Goal: Task Accomplishment & Management: Complete application form

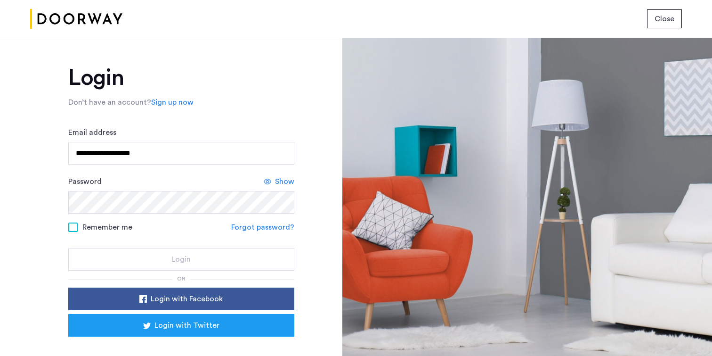
type input "**********"
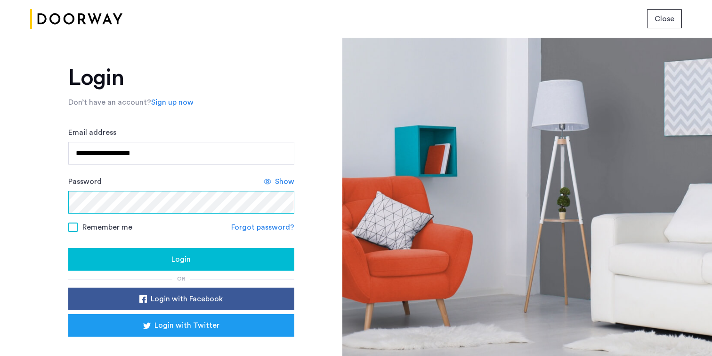
click at [68, 248] on button "Login" at bounding box center [181, 259] width 226 height 23
click at [164, 98] on link "Sign up now" at bounding box center [172, 102] width 42 height 11
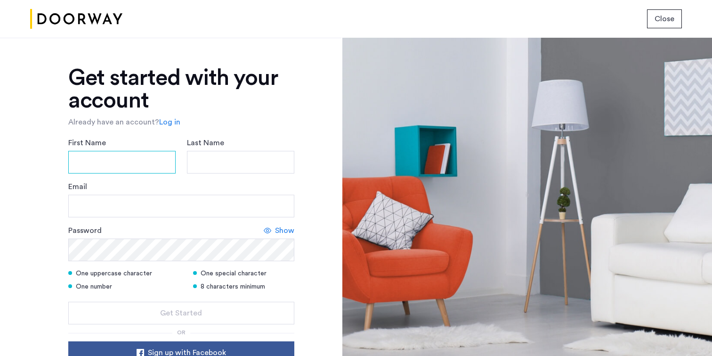
click at [96, 165] on input "First Name" at bounding box center [121, 162] width 107 height 23
type input "****"
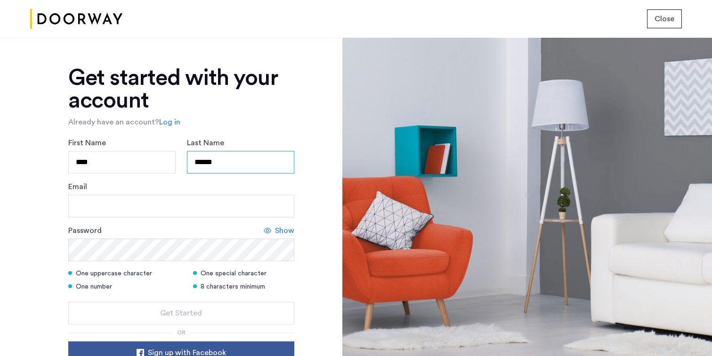
type input "******"
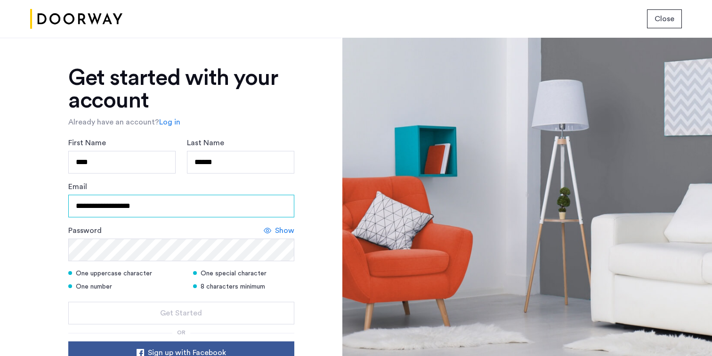
type input "**********"
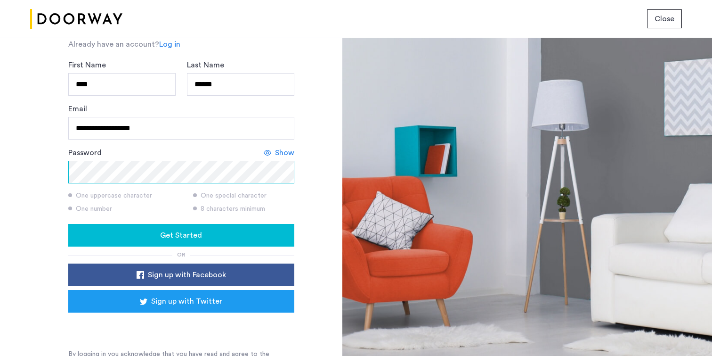
scroll to position [79, 0]
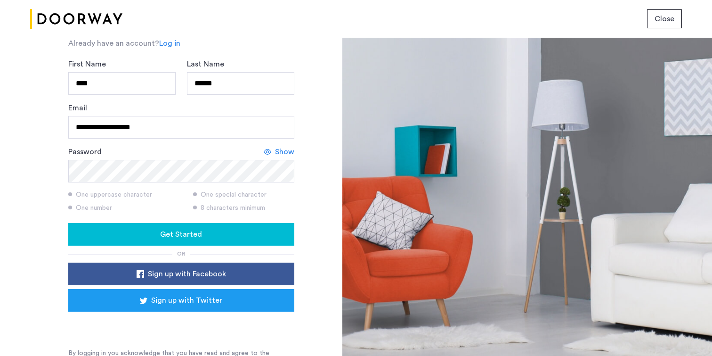
click at [154, 235] on div "Get Started" at bounding box center [181, 233] width 211 height 11
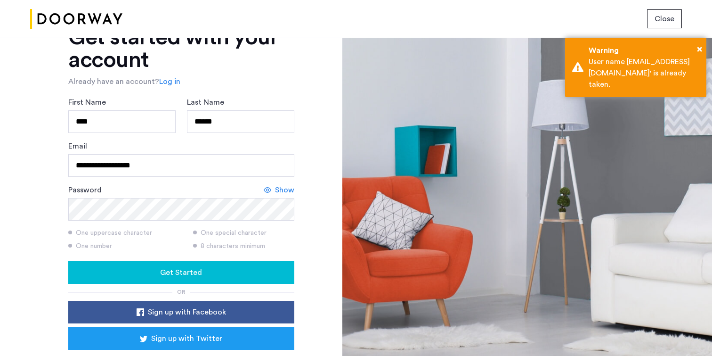
scroll to position [40, 0]
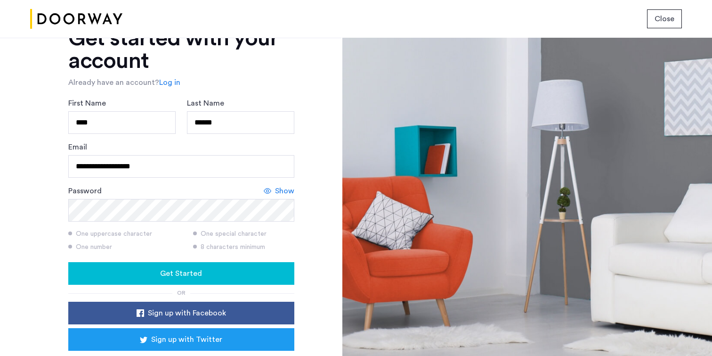
click at [170, 84] on link "Log in" at bounding box center [169, 82] width 21 height 11
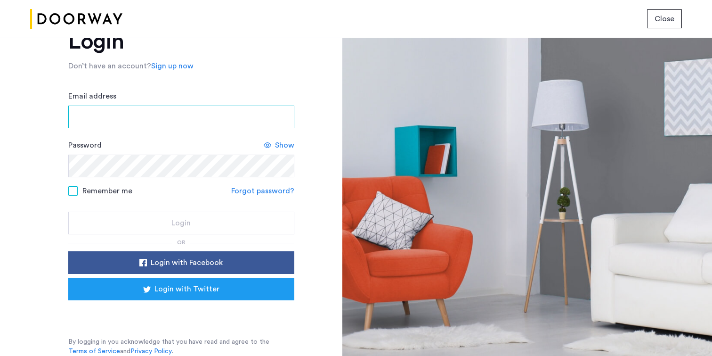
click at [153, 119] on input "Email address" at bounding box center [181, 117] width 226 height 23
type input "**********"
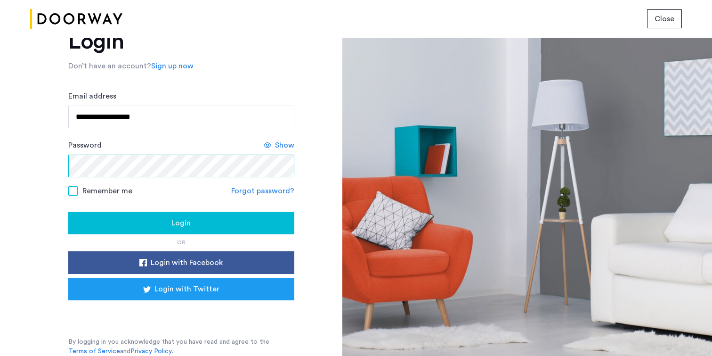
click at [68, 212] on button "Login" at bounding box center [181, 223] width 226 height 23
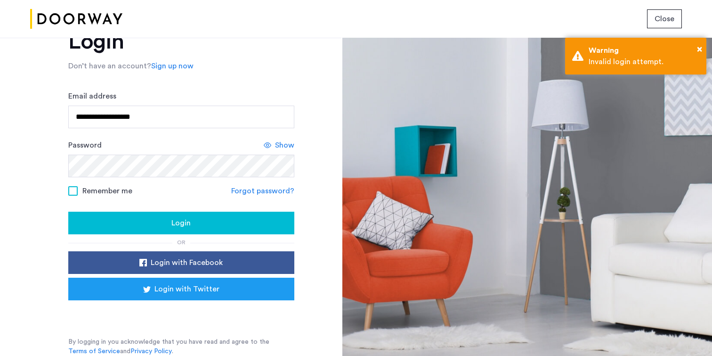
click at [276, 189] on link "Forgot password?" at bounding box center [262, 190] width 63 height 11
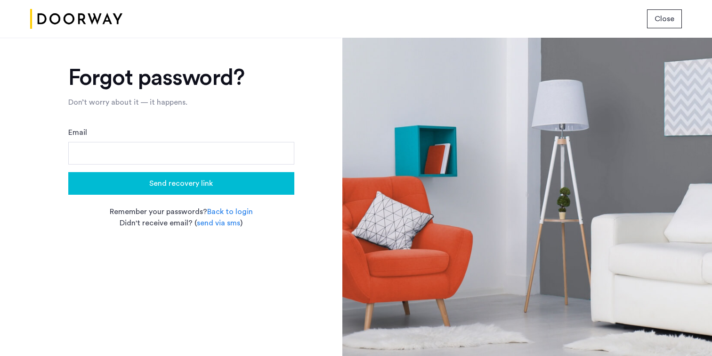
click at [183, 164] on form "Email Send recovery link" at bounding box center [181, 161] width 226 height 68
click at [184, 157] on input "Email" at bounding box center [181, 153] width 226 height 23
type input "**********"
click at [176, 183] on span "Send recovery link" at bounding box center [181, 183] width 64 height 11
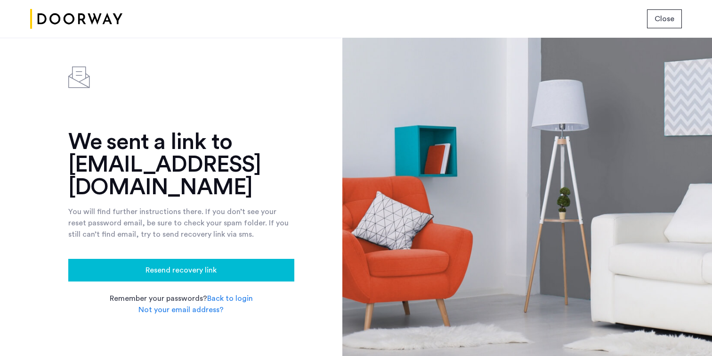
click at [225, 298] on link "Back to login" at bounding box center [230, 298] width 46 height 11
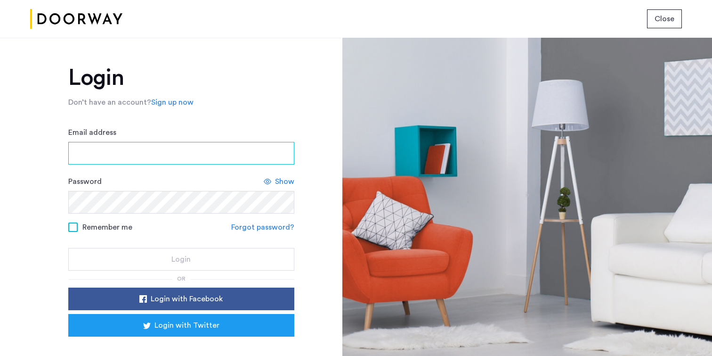
click at [124, 157] on input "Email address" at bounding box center [181, 153] width 226 height 23
type input "**********"
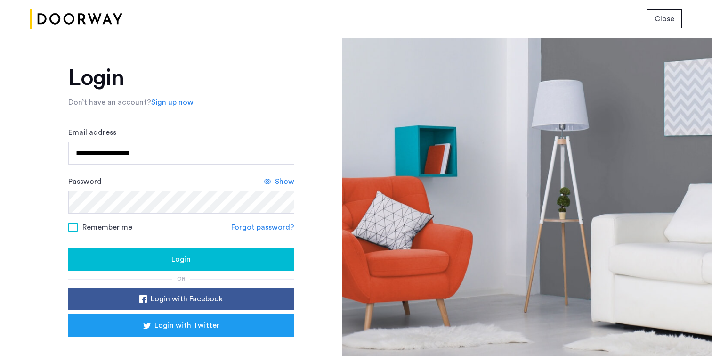
click at [275, 182] on span "Show" at bounding box center [284, 181] width 19 height 11
click at [121, 260] on div "Login" at bounding box center [181, 258] width 211 height 11
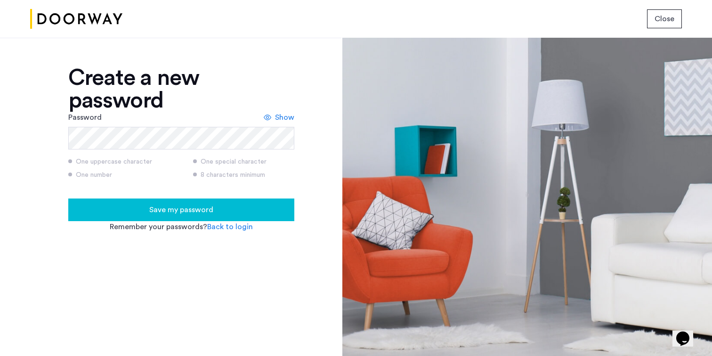
click at [285, 116] on span "Show" at bounding box center [284, 117] width 19 height 11
click at [145, 207] on div "Save my password" at bounding box center [181, 209] width 211 height 11
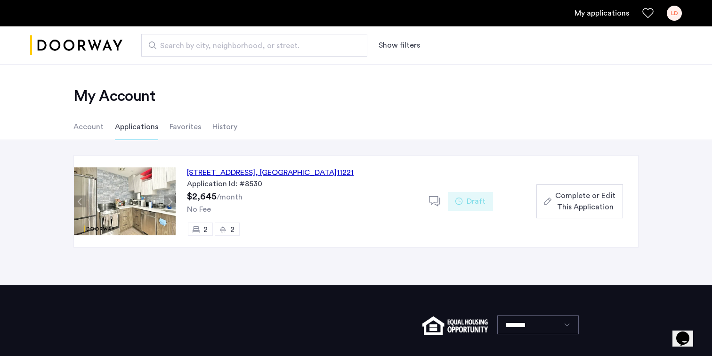
click at [572, 194] on span "Complete or Edit This Application" at bounding box center [585, 201] width 60 height 23
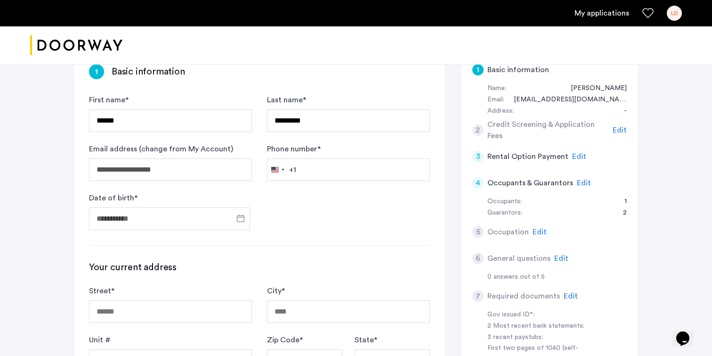
scroll to position [165, 0]
click at [199, 118] on input "******" at bounding box center [170, 120] width 163 height 23
type input "****"
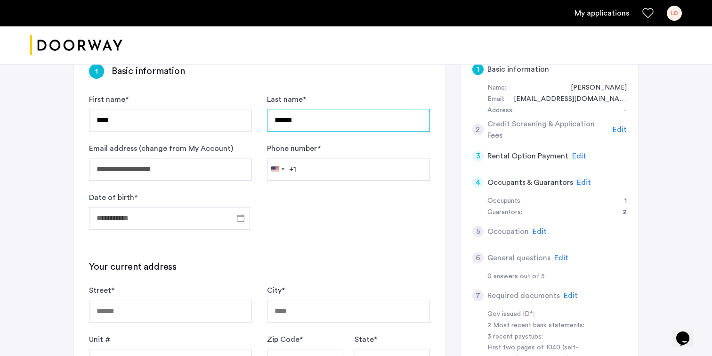
type input "******"
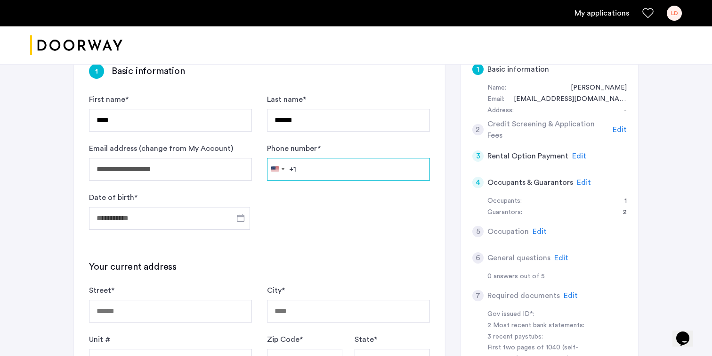
click at [301, 164] on input "Phone number *" at bounding box center [348, 169] width 163 height 23
type input "**********"
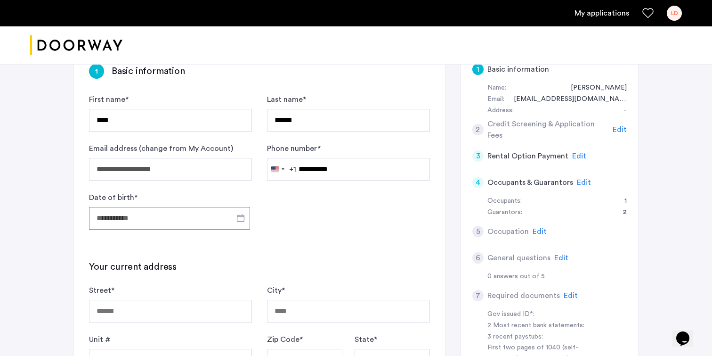
click at [208, 221] on input "Date of birth *" at bounding box center [169, 218] width 161 height 23
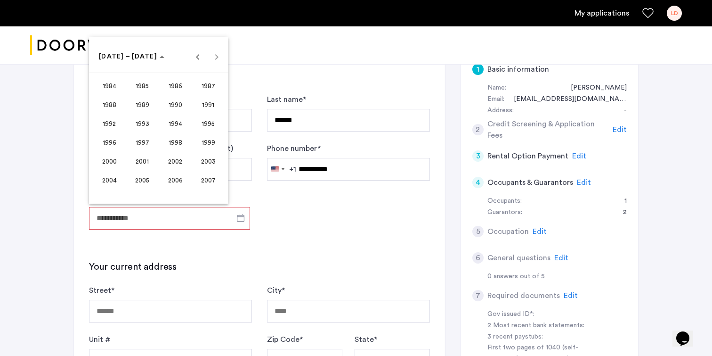
click at [141, 141] on span "1997" at bounding box center [143, 142] width 30 height 17
click at [206, 145] on span "DEC" at bounding box center [209, 142] width 30 height 17
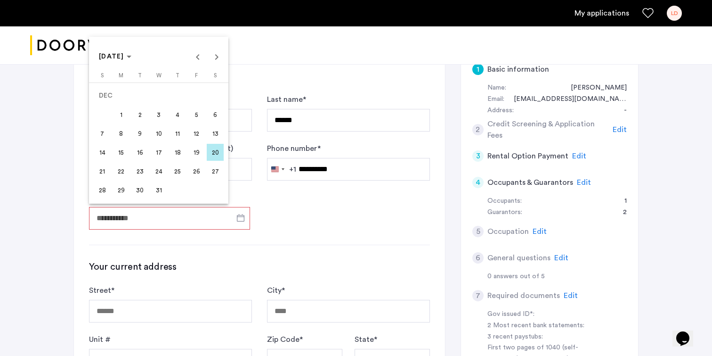
click at [159, 132] on span "10" at bounding box center [158, 133] width 17 height 17
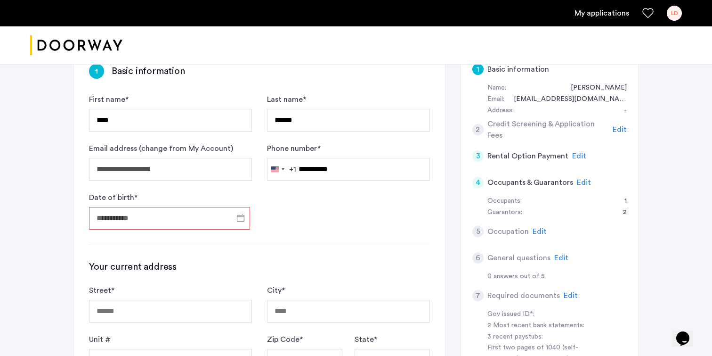
type input "**********"
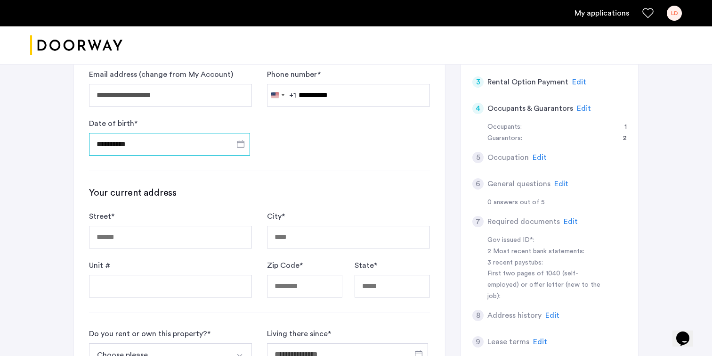
scroll to position [240, 0]
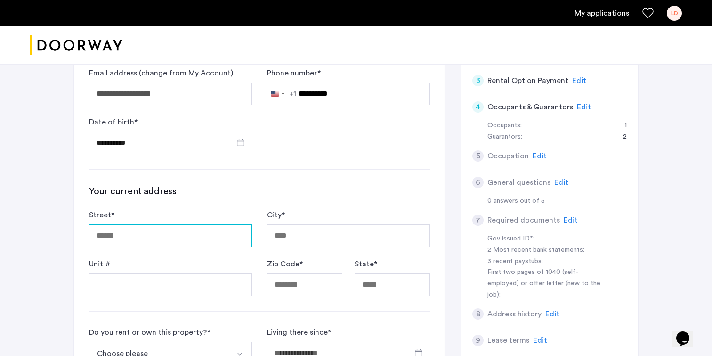
click at [204, 243] on input "Street *" at bounding box center [170, 235] width 163 height 23
type input "**********"
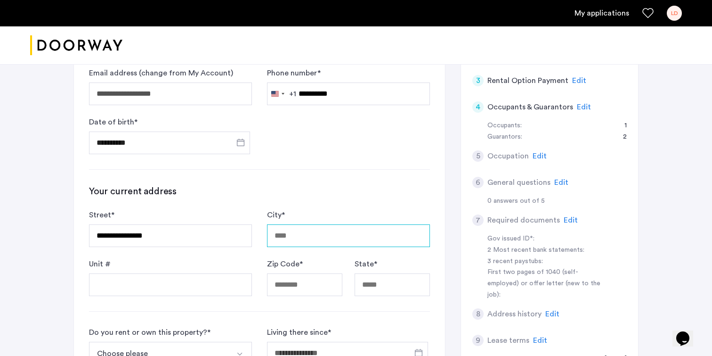
type input "********"
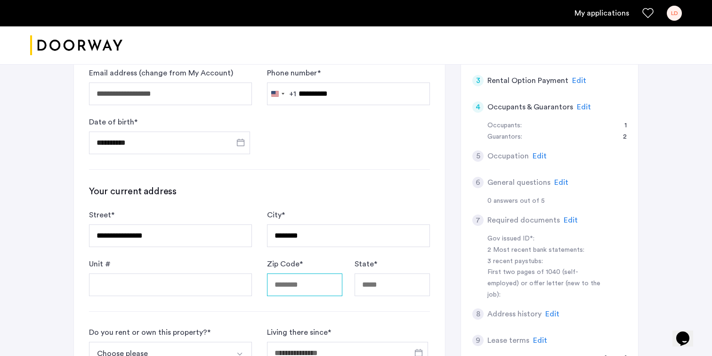
type input "*****"
type input "********"
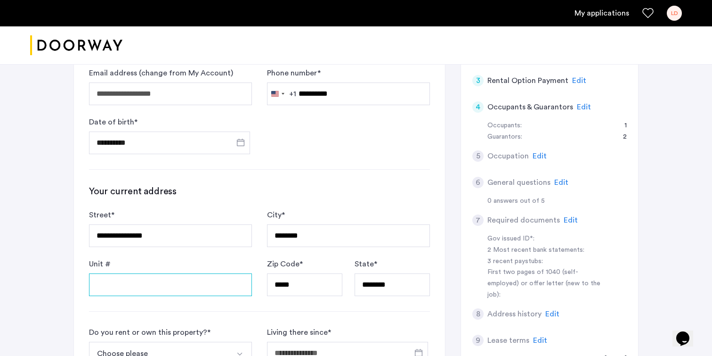
click at [191, 283] on input "Unit #" at bounding box center [170, 284] width 163 height 23
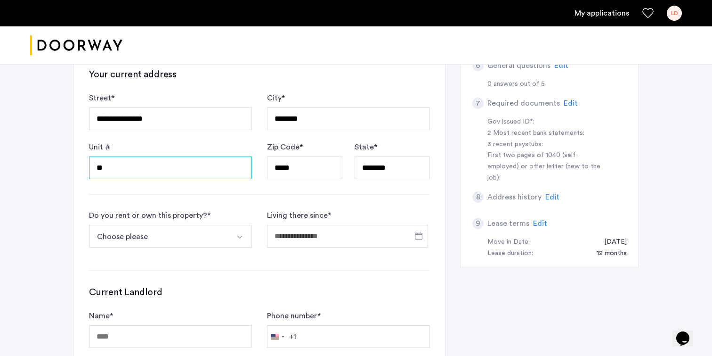
scroll to position [359, 0]
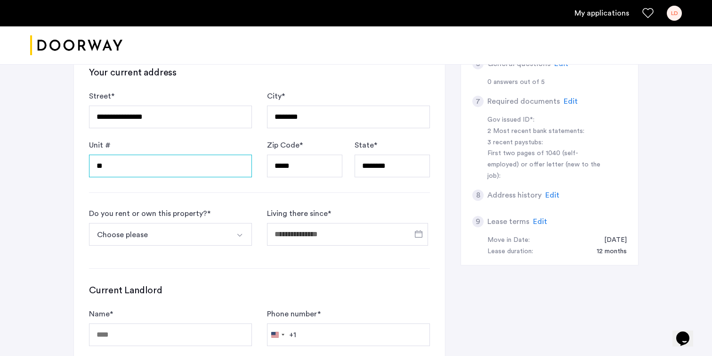
type input "**"
click at [195, 228] on button "Choose please" at bounding box center [159, 234] width 141 height 23
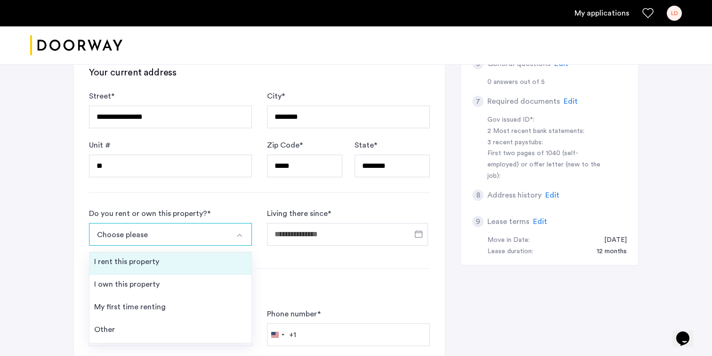
click at [171, 263] on li "I rent this property" at bounding box center [171, 263] width 162 height 23
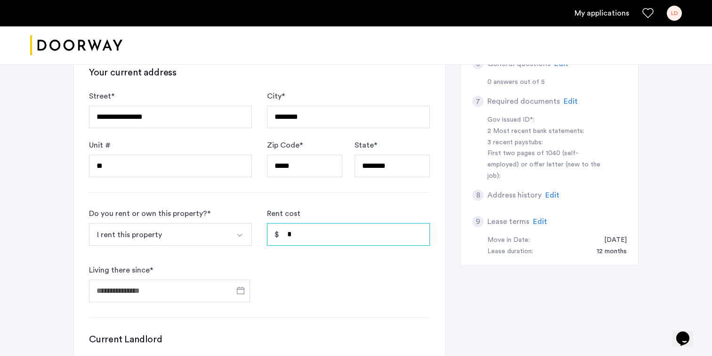
click at [300, 235] on input "*" at bounding box center [348, 234] width 163 height 23
type input "*****"
click at [244, 293] on span "Open calendar" at bounding box center [240, 290] width 23 height 23
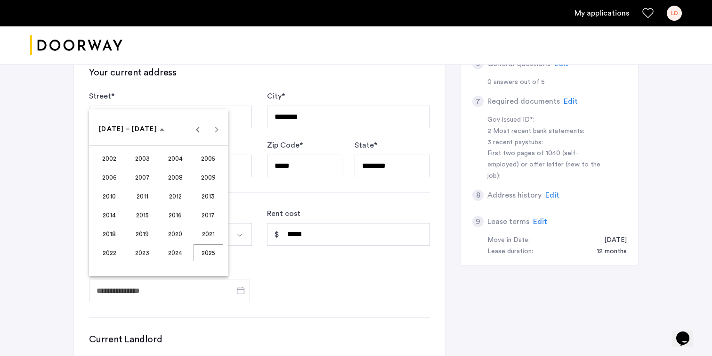
click at [103, 254] on span "2022" at bounding box center [110, 252] width 30 height 17
click at [110, 217] on span "SEP" at bounding box center [110, 214] width 30 height 17
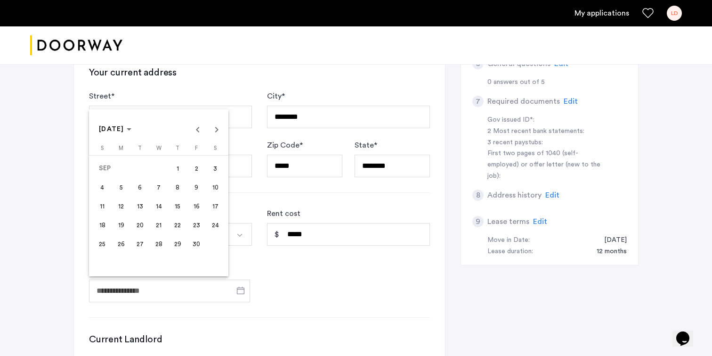
click at [282, 285] on div at bounding box center [356, 178] width 712 height 356
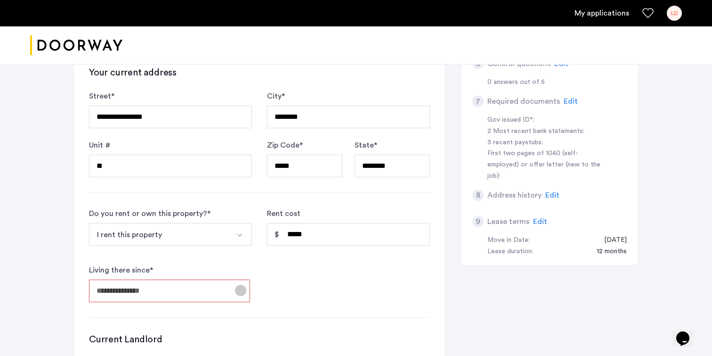
click at [239, 290] on span "Open calendar" at bounding box center [240, 290] width 23 height 23
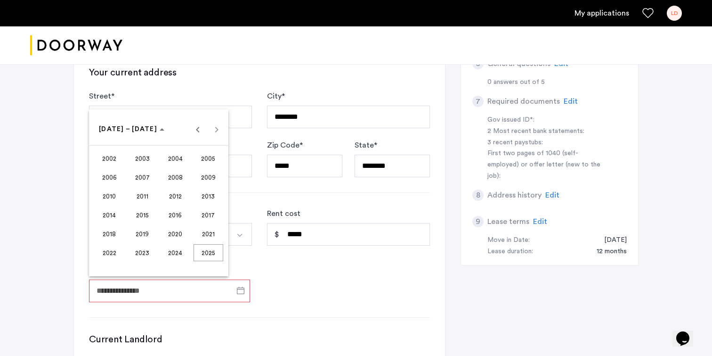
click at [106, 252] on span "2022" at bounding box center [110, 252] width 30 height 17
click at [115, 211] on span "SEP" at bounding box center [110, 214] width 30 height 17
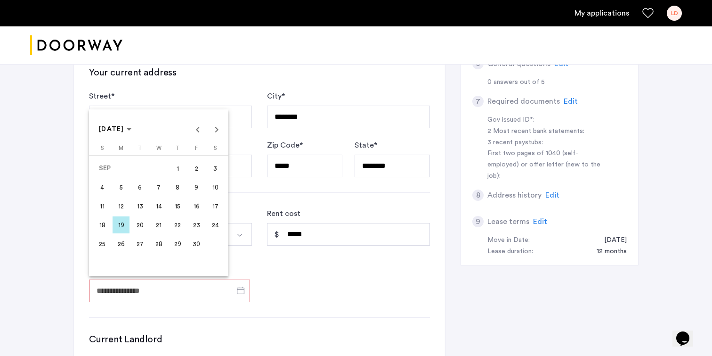
click at [175, 174] on span "1" at bounding box center [177, 168] width 17 height 17
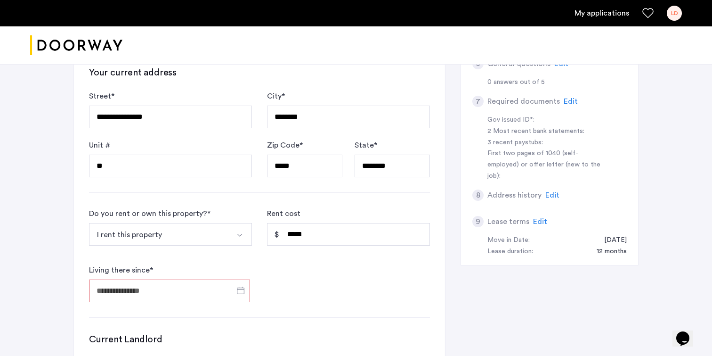
type input "**********"
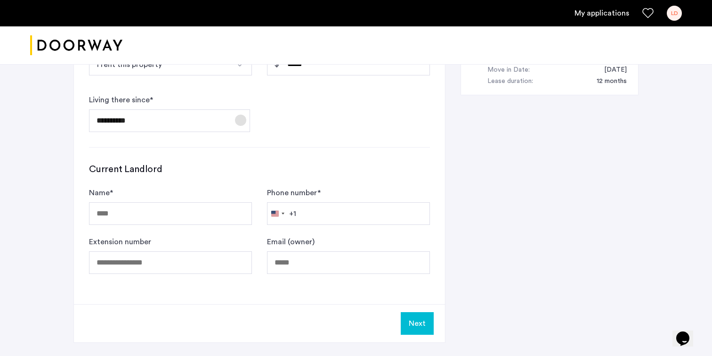
scroll to position [523, 0]
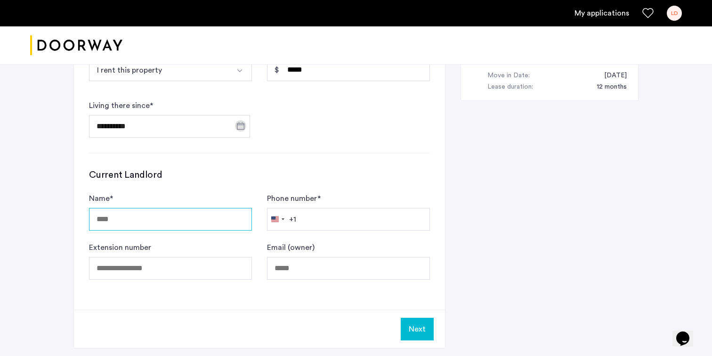
click at [167, 223] on input "Name *" at bounding box center [170, 219] width 163 height 23
type input "**********"
click at [307, 214] on input "Phone number *" at bounding box center [348, 219] width 163 height 23
type input "**********"
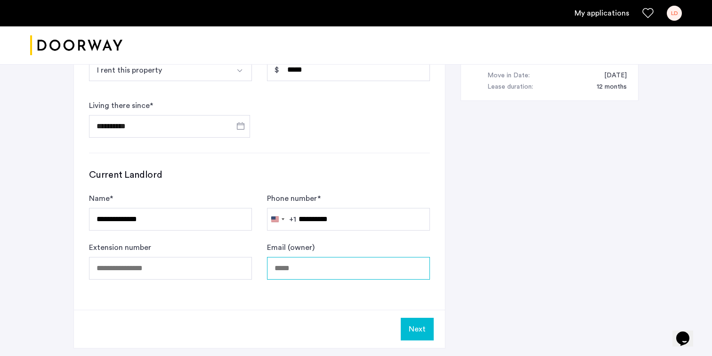
click at [348, 266] on input "Email (owner)" at bounding box center [348, 268] width 163 height 23
type input "**********"
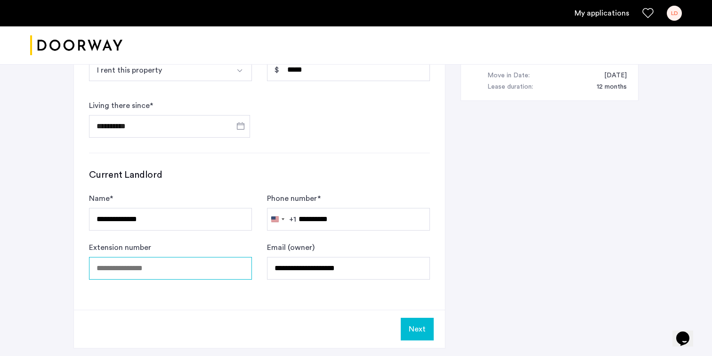
click at [203, 273] on input "Extension number" at bounding box center [170, 268] width 163 height 23
type input "*"
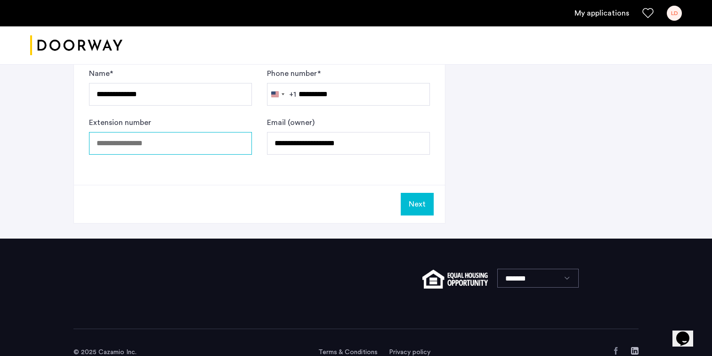
scroll to position [652, 0]
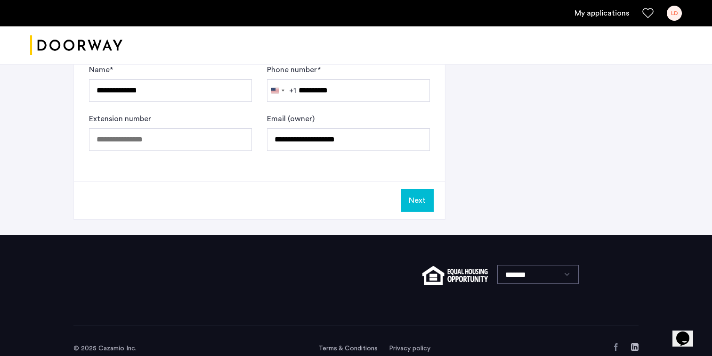
click at [423, 197] on button "Next" at bounding box center [417, 200] width 33 height 23
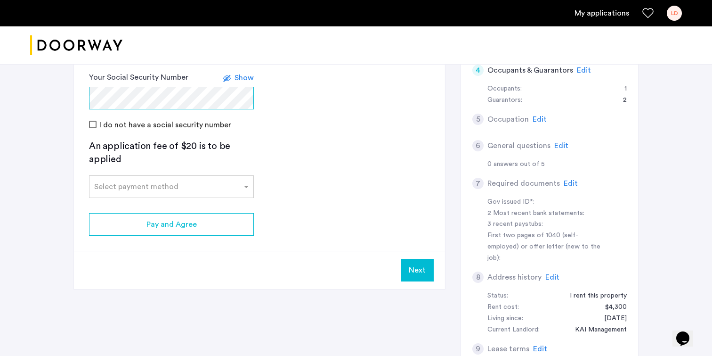
scroll to position [289, 0]
click at [245, 184] on span at bounding box center [248, 185] width 12 height 11
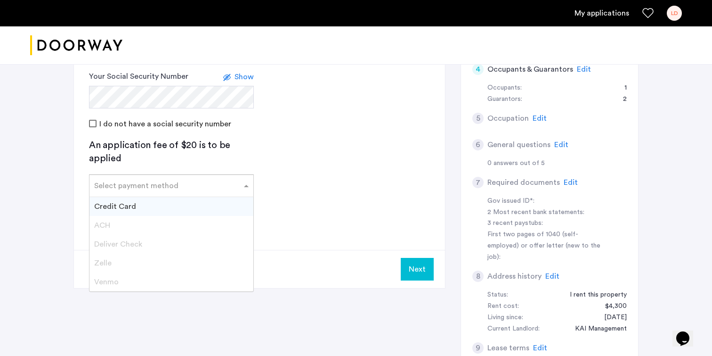
click at [223, 206] on div "Credit Card" at bounding box center [172, 206] width 164 height 19
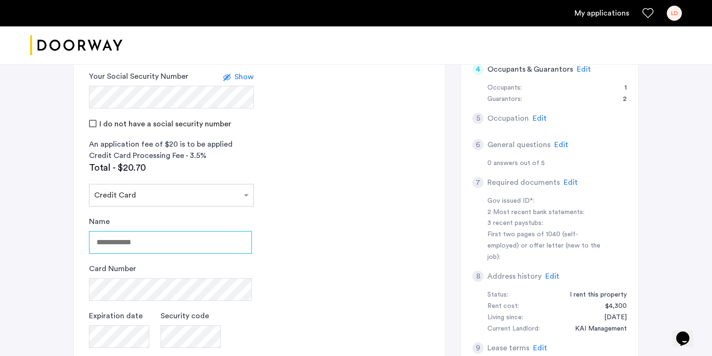
click at [203, 237] on input "Name" at bounding box center [170, 242] width 163 height 23
type input "**********"
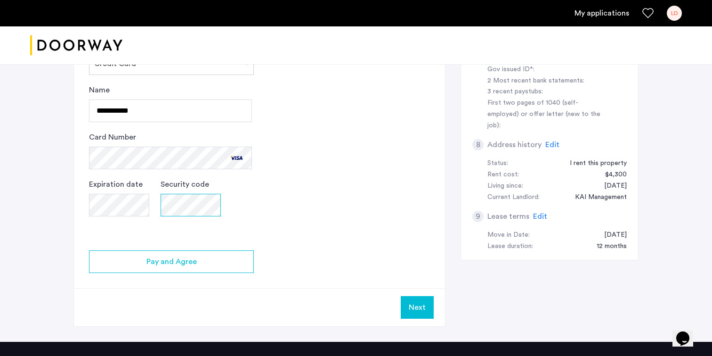
scroll to position [422, 0]
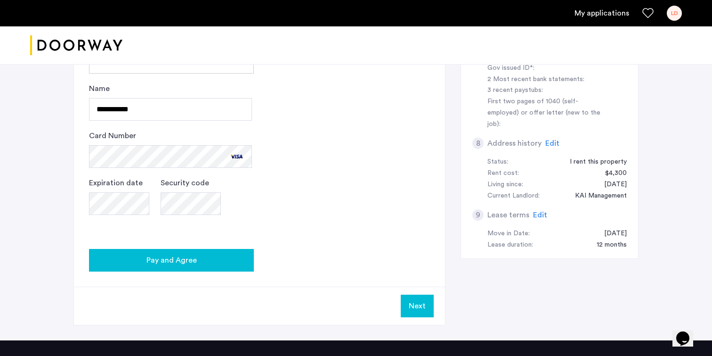
click at [191, 264] on span "Pay and Agree" at bounding box center [172, 259] width 50 height 11
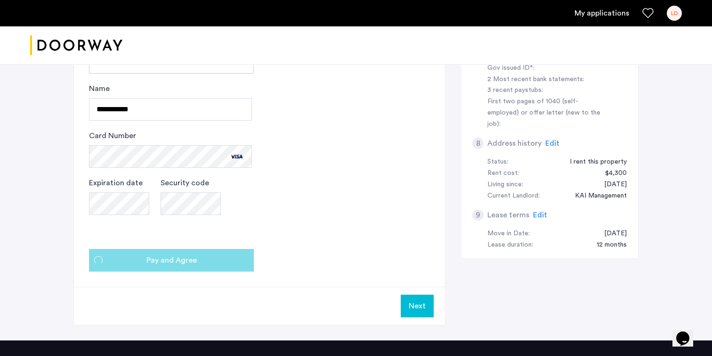
scroll to position [0, 0]
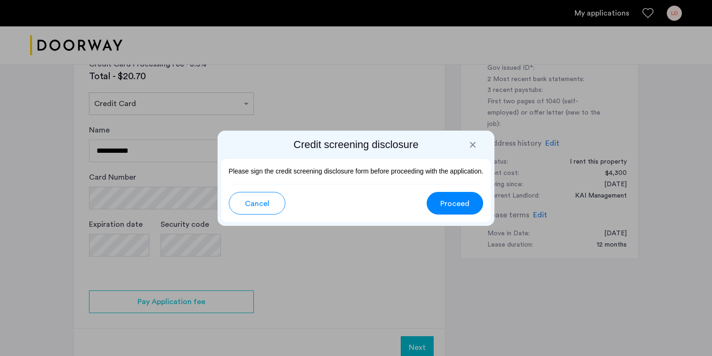
click at [473, 146] on div at bounding box center [472, 144] width 9 height 9
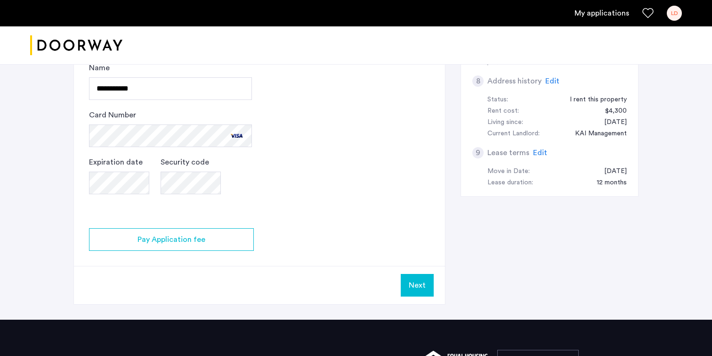
scroll to position [487, 0]
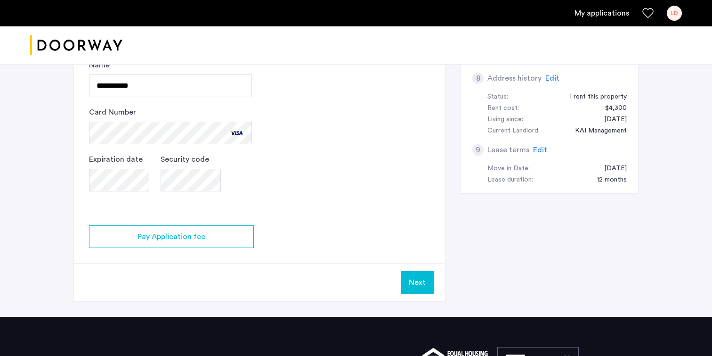
click at [407, 278] on button "Next" at bounding box center [417, 282] width 33 height 23
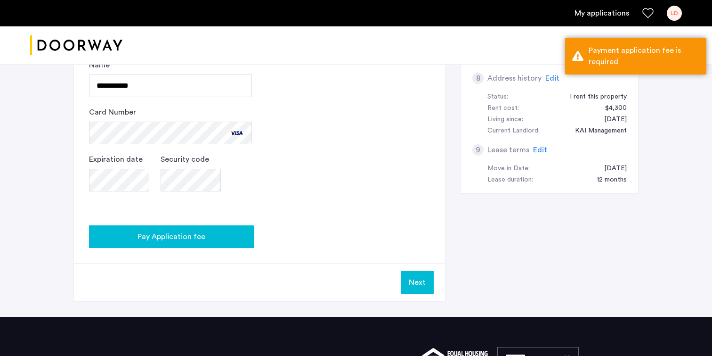
click at [197, 228] on button "Pay Application fee" at bounding box center [171, 236] width 165 height 23
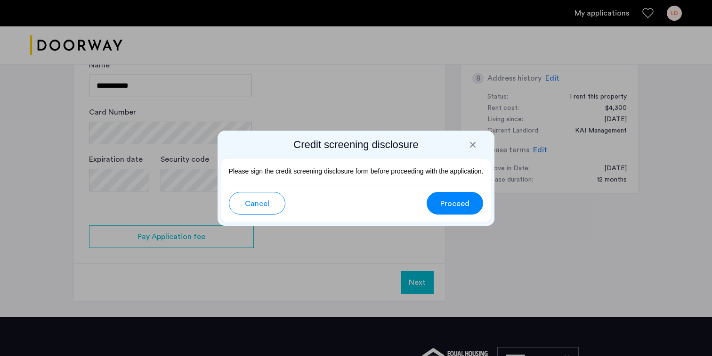
click at [470, 207] on button "Proceed" at bounding box center [455, 203] width 57 height 23
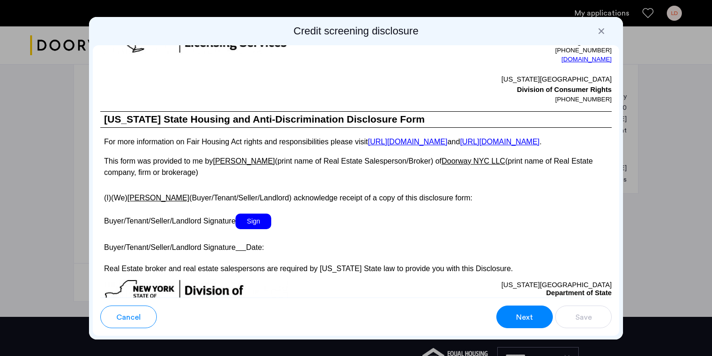
scroll to position [1618, 0]
click at [244, 228] on span "Sign" at bounding box center [254, 221] width 36 height 16
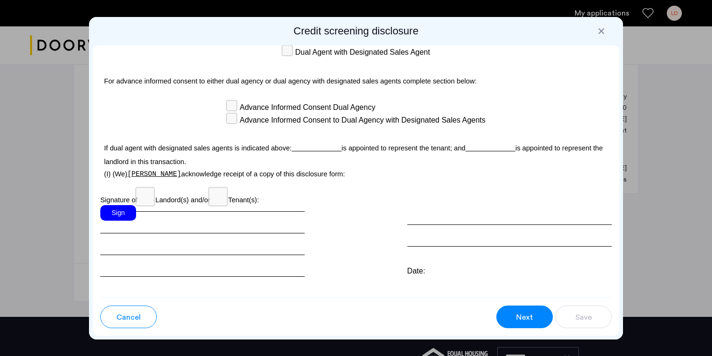
scroll to position [2684, 0]
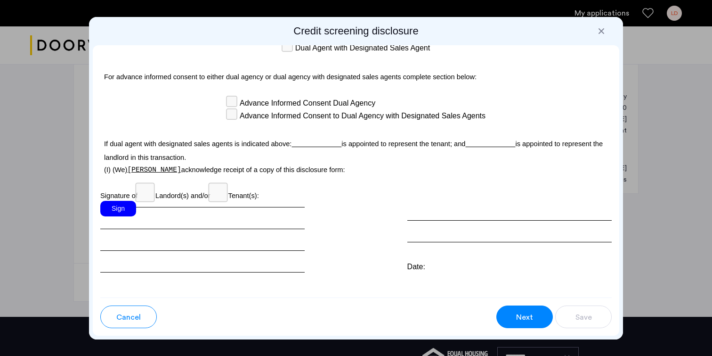
click at [118, 216] on div "Sign" at bounding box center [118, 209] width 36 height 16
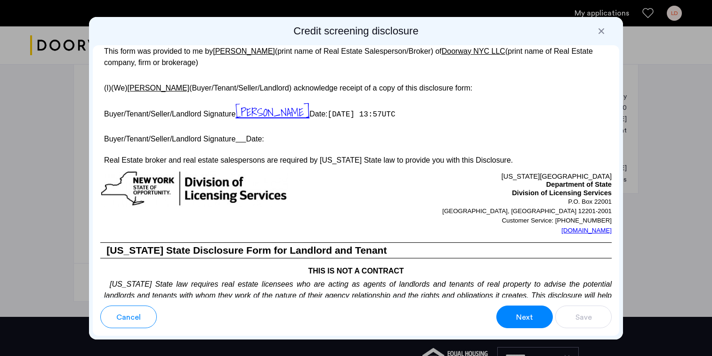
scroll to position [1663, 0]
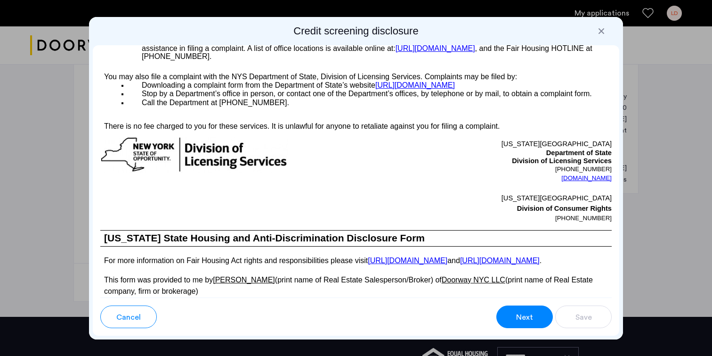
click at [517, 315] on span "Next" at bounding box center [524, 316] width 17 height 11
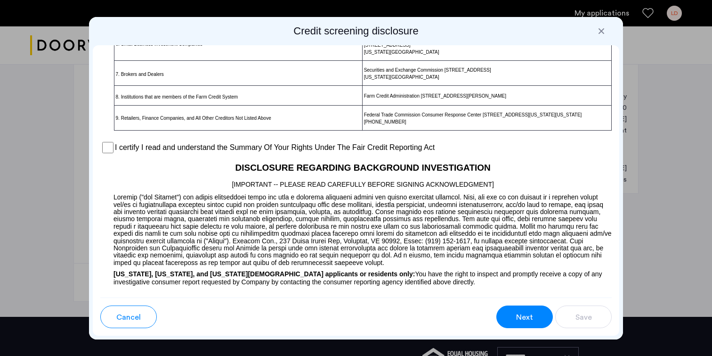
scroll to position [700, 0]
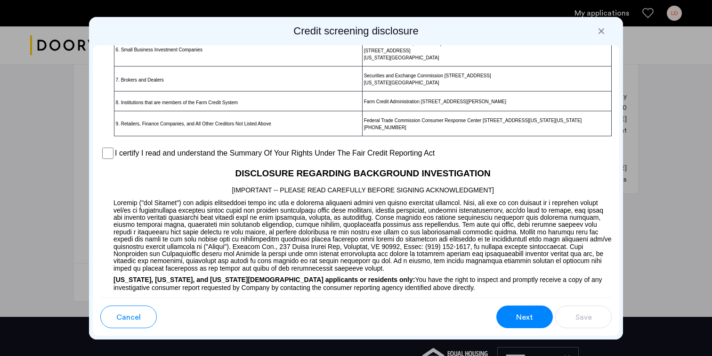
click at [101, 160] on div "I certify I read and understand the Summary Of Your Rights Under The Fair Credi…" at bounding box center [356, 153] width 512 height 14
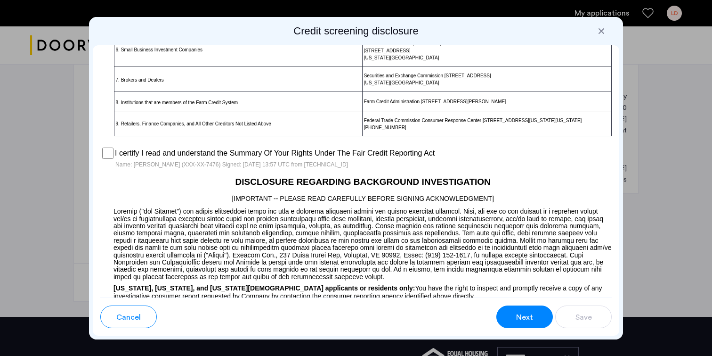
click at [516, 316] on div "Next" at bounding box center [525, 316] width 18 height 11
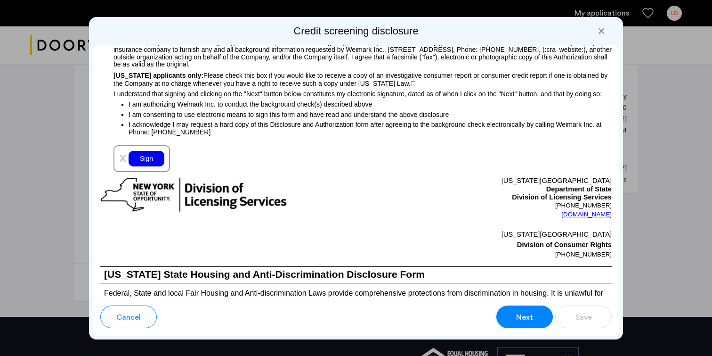
scroll to position [1031, 0]
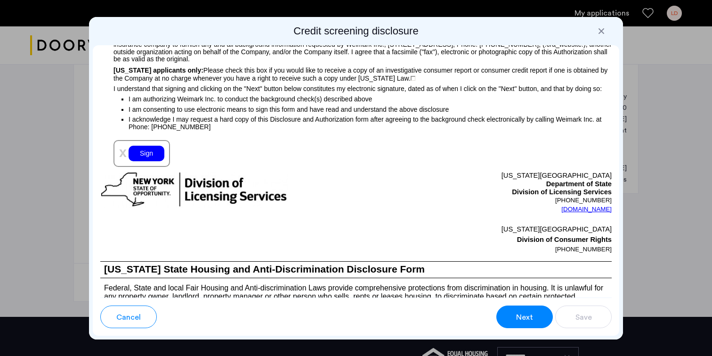
click at [147, 161] on div "Sign" at bounding box center [147, 154] width 36 height 16
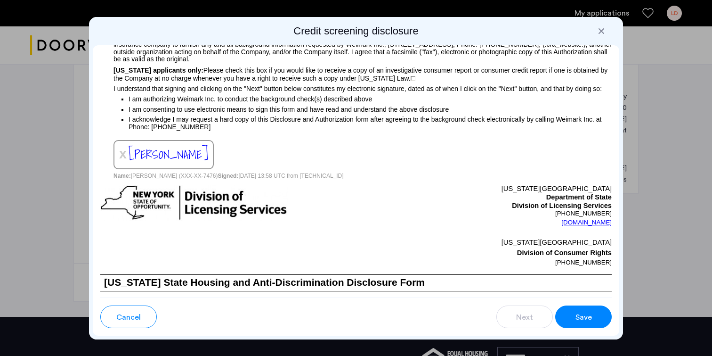
click at [591, 321] on span "Save" at bounding box center [584, 316] width 16 height 11
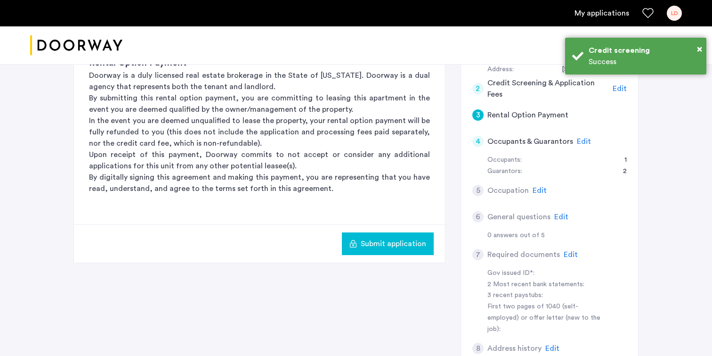
scroll to position [232, 0]
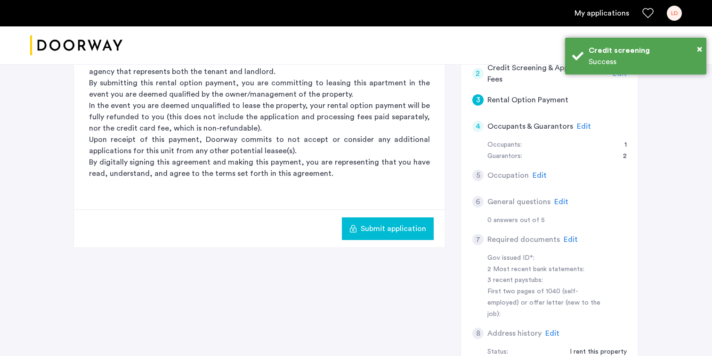
click at [372, 228] on span "Submit application" at bounding box center [393, 228] width 65 height 11
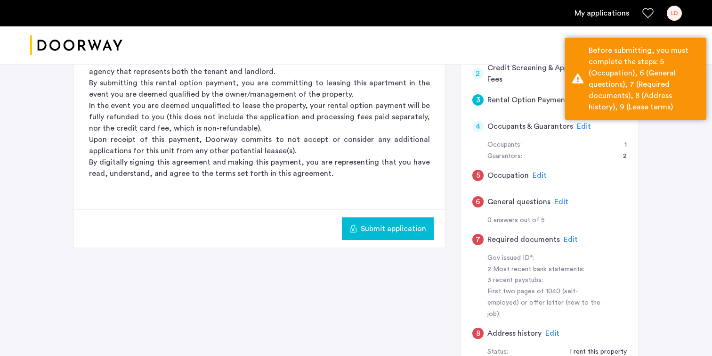
click at [537, 173] on span "Edit" at bounding box center [540, 175] width 14 height 8
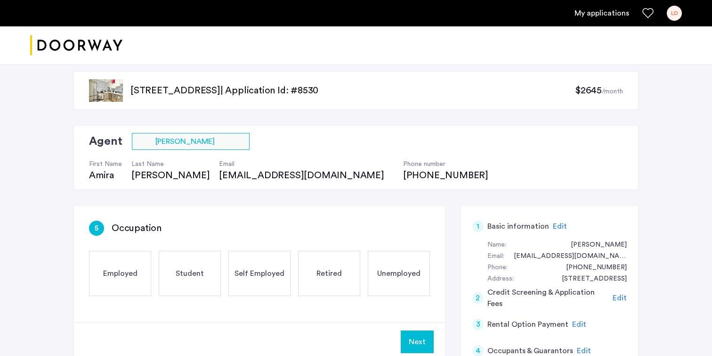
scroll to position [12, 0]
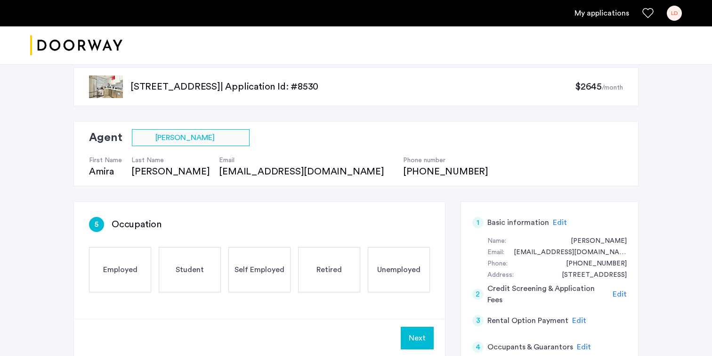
click at [106, 271] on span "Employed" at bounding box center [120, 269] width 34 height 11
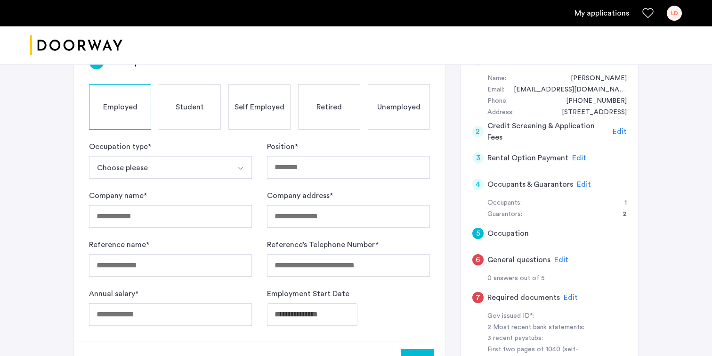
scroll to position [175, 0]
click at [238, 164] on img "Select option" at bounding box center [241, 167] width 8 height 8
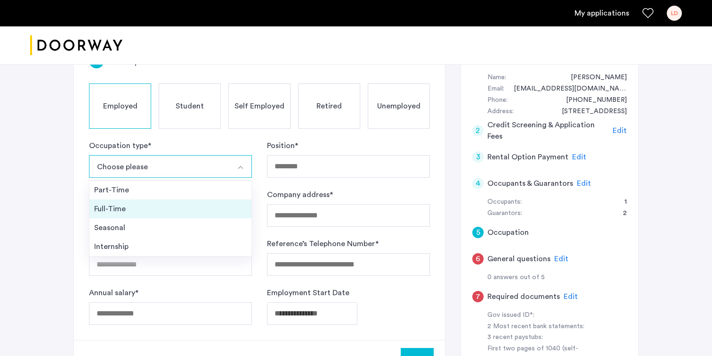
click at [136, 204] on div "Full-Time" at bounding box center [170, 208] width 153 height 11
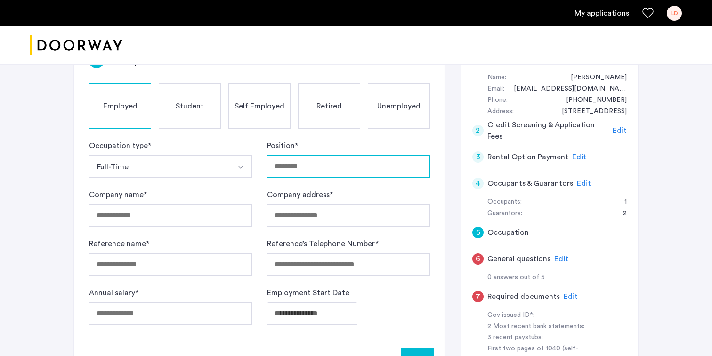
click at [303, 164] on input "Position *" at bounding box center [348, 166] width 163 height 23
type input "**********"
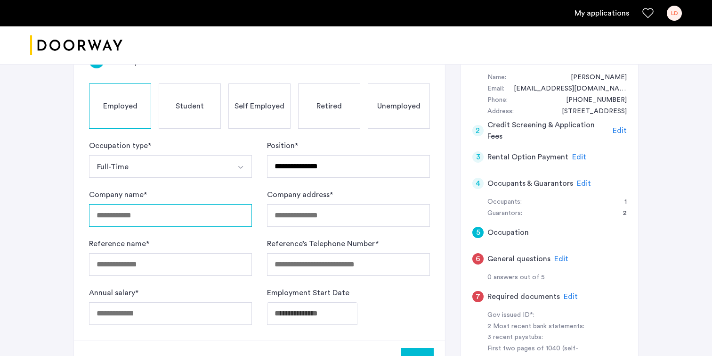
click at [198, 217] on input "Company name *" at bounding box center [170, 215] width 163 height 23
type input "**********"
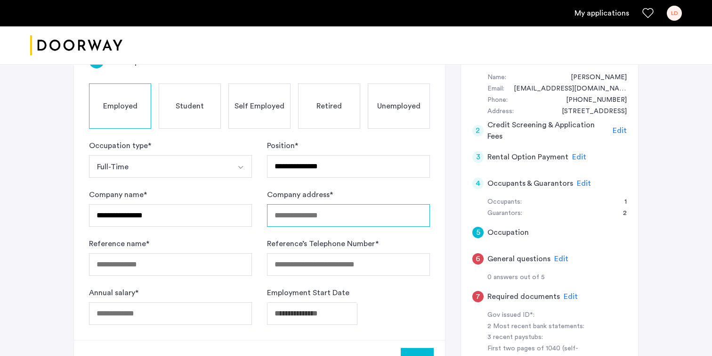
click at [310, 214] on input "Company address *" at bounding box center [348, 215] width 163 height 23
type input "**********"
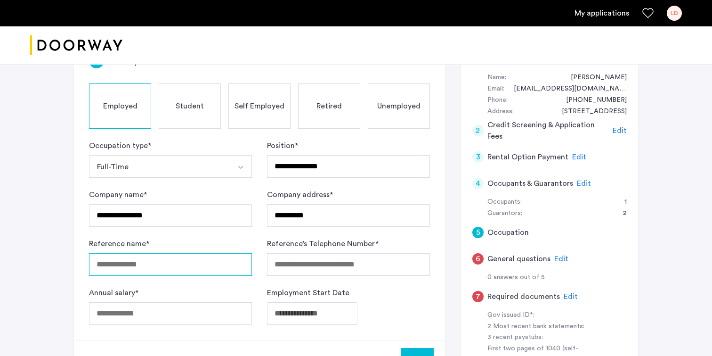
click at [211, 267] on input "Reference name *" at bounding box center [170, 264] width 163 height 23
type input "**********"
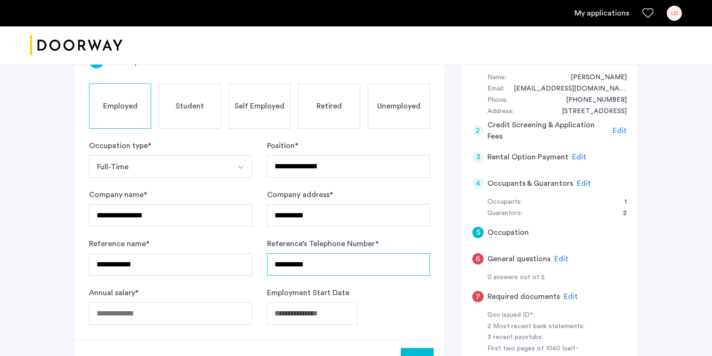
type input "**********"
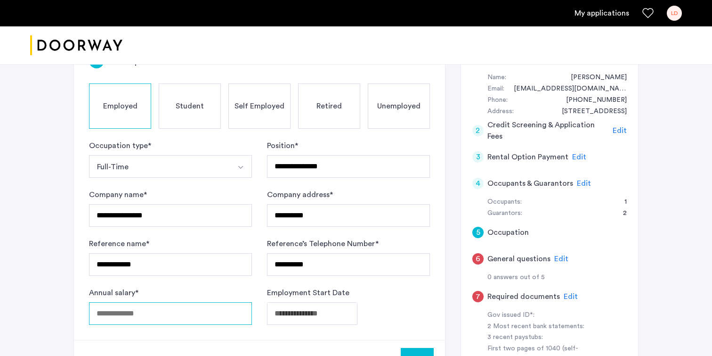
click at [150, 310] on input "Annual salary *" at bounding box center [170, 313] width 163 height 23
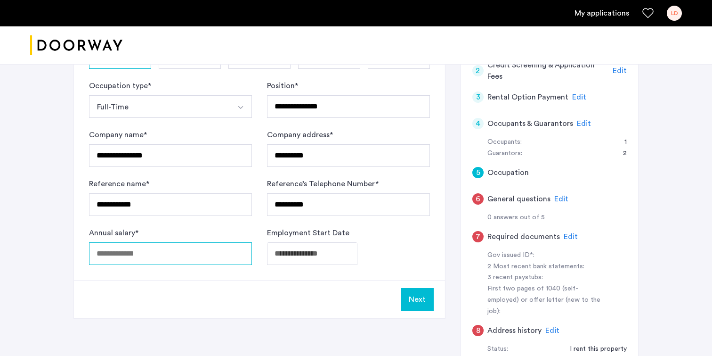
scroll to position [236, 0]
type input "*"
type input "*****"
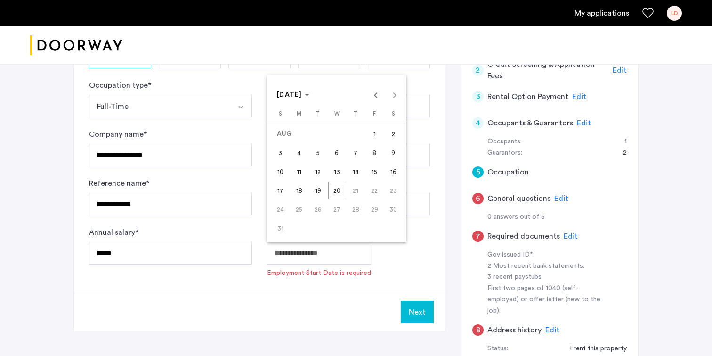
click at [316, 192] on span "19" at bounding box center [317, 190] width 17 height 17
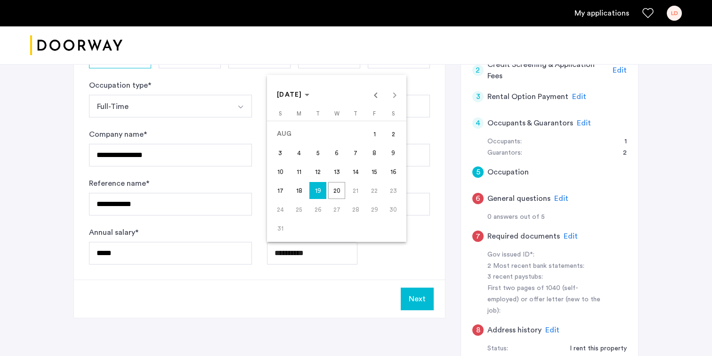
click at [302, 93] on span "[DATE]" at bounding box center [289, 94] width 25 height 7
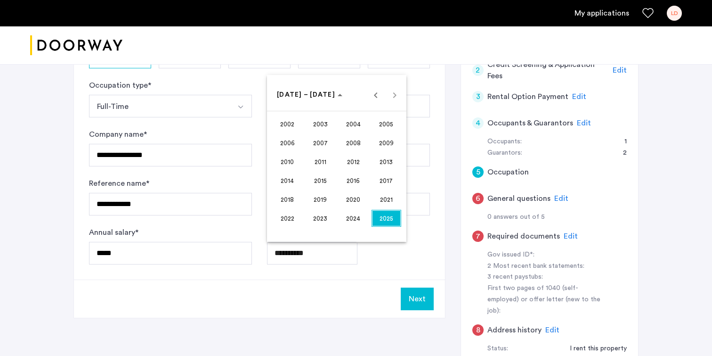
click at [316, 220] on span "2023" at bounding box center [321, 218] width 30 height 17
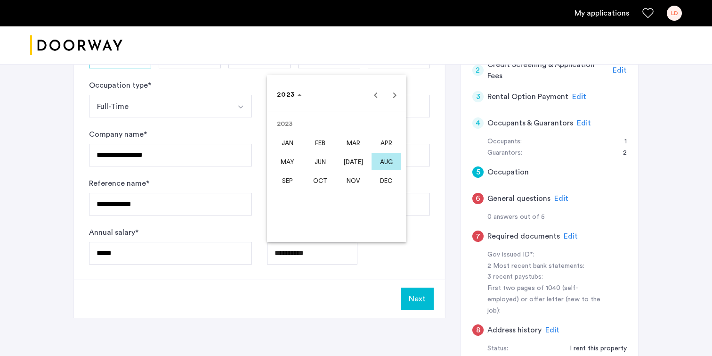
click at [289, 140] on span "JAN" at bounding box center [288, 142] width 30 height 17
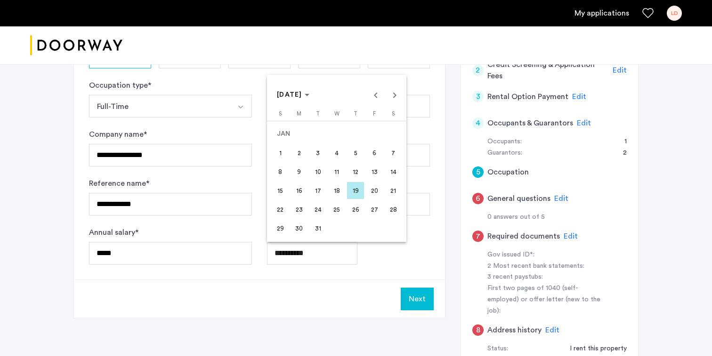
click at [354, 192] on span "19" at bounding box center [355, 190] width 17 height 17
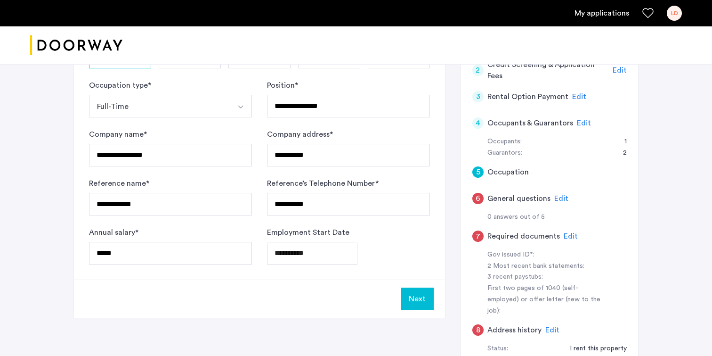
type input "**********"
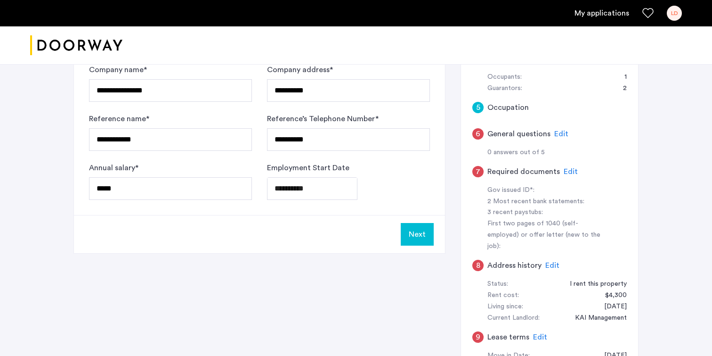
scroll to position [306, 0]
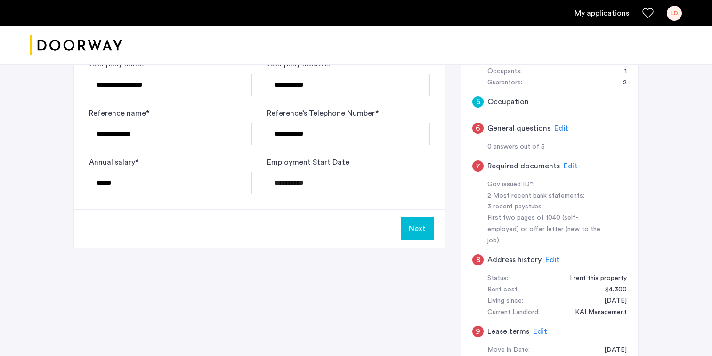
click at [417, 229] on button "Next" at bounding box center [417, 228] width 33 height 23
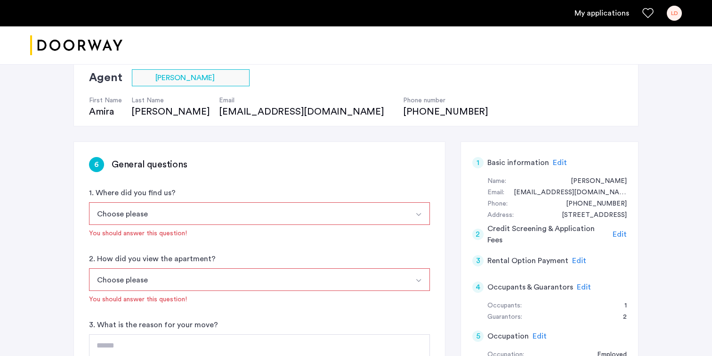
scroll to position [75, 0]
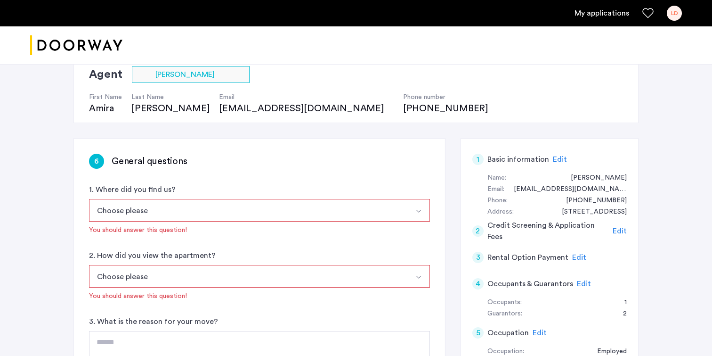
click at [410, 213] on button "Select option" at bounding box center [418, 210] width 23 height 23
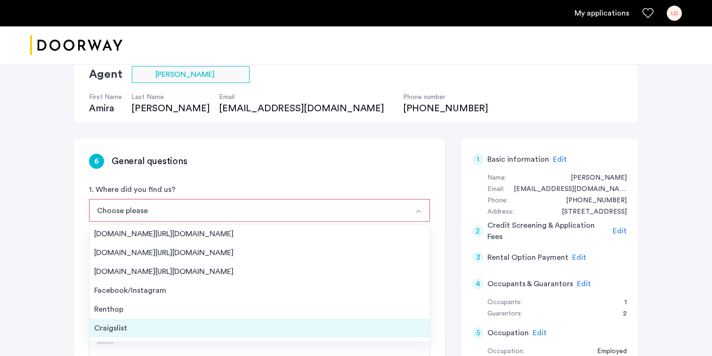
click at [111, 326] on div "Craigslist" at bounding box center [259, 327] width 331 height 11
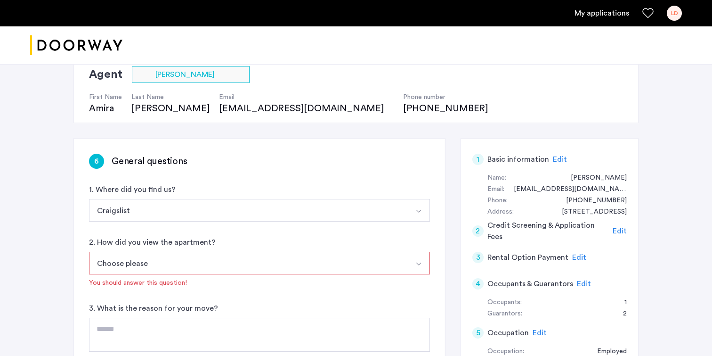
click at [143, 262] on button "Choose please" at bounding box center [248, 263] width 319 height 23
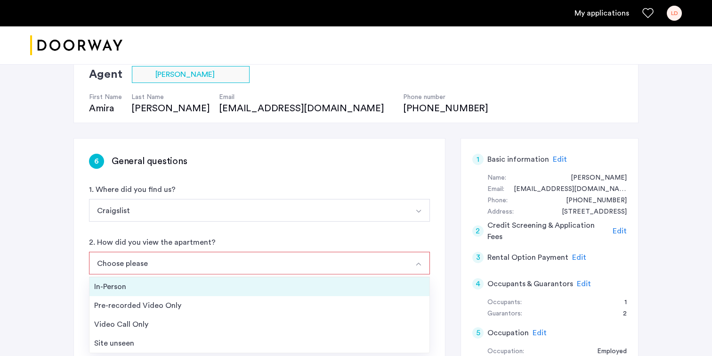
click at [129, 293] on li "In-Person" at bounding box center [260, 286] width 340 height 19
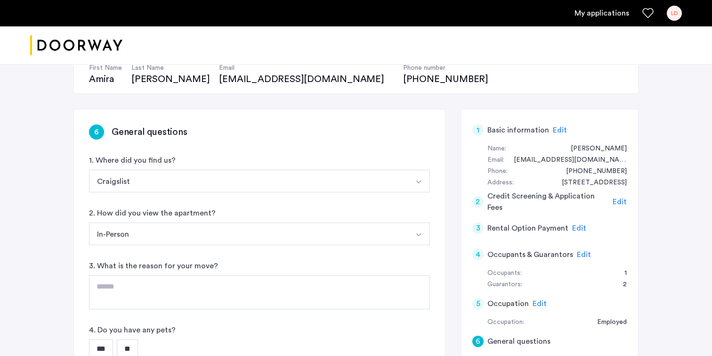
scroll to position [105, 0]
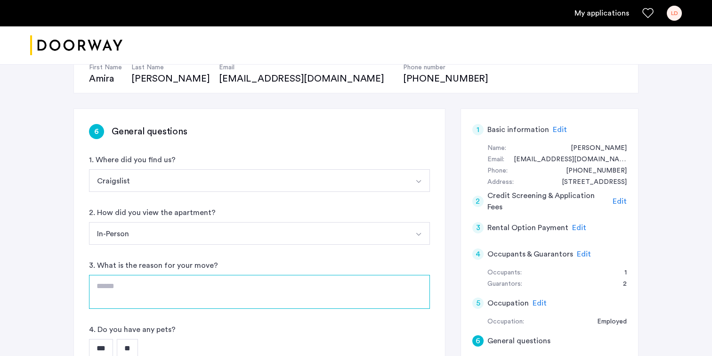
click at [129, 289] on textarea at bounding box center [259, 292] width 341 height 34
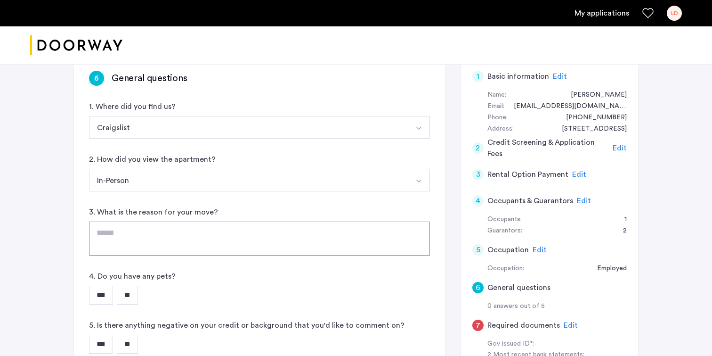
scroll to position [161, 0]
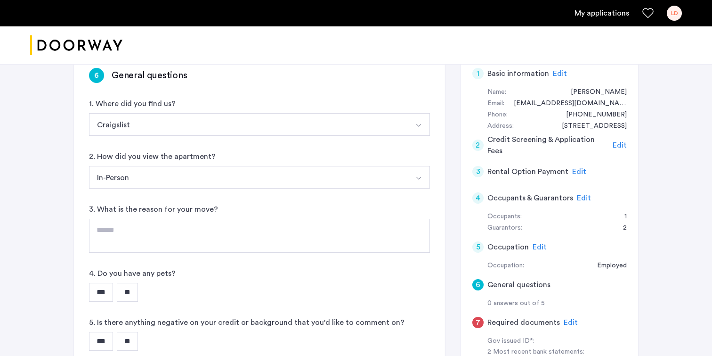
click at [129, 290] on input "**" at bounding box center [127, 292] width 21 height 19
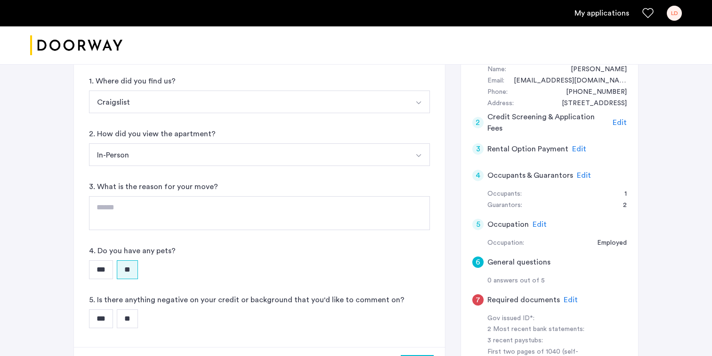
scroll to position [202, 0]
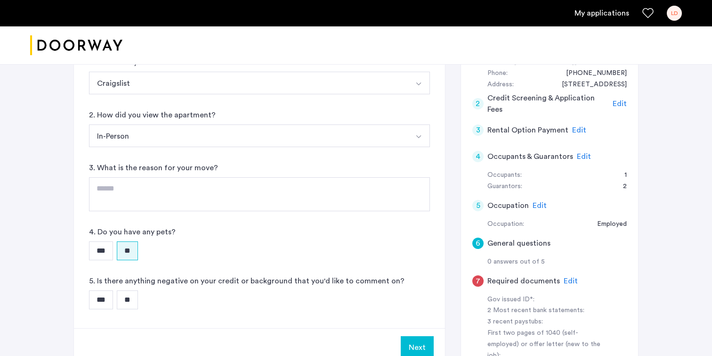
click at [133, 301] on input "**" at bounding box center [127, 299] width 21 height 19
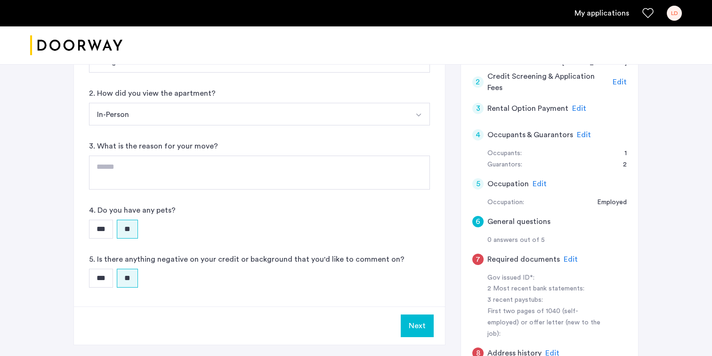
scroll to position [179, 0]
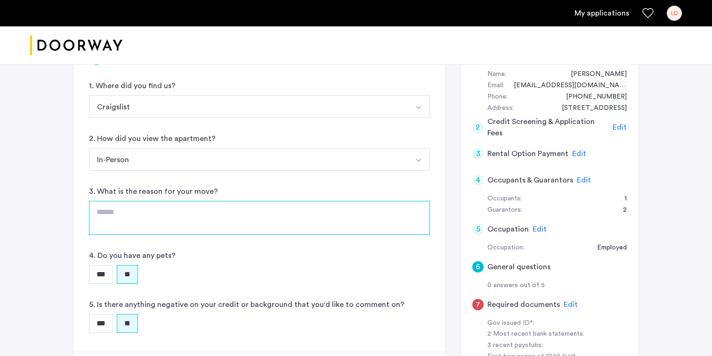
click at [136, 205] on textarea at bounding box center [259, 218] width 341 height 34
type textarea "*"
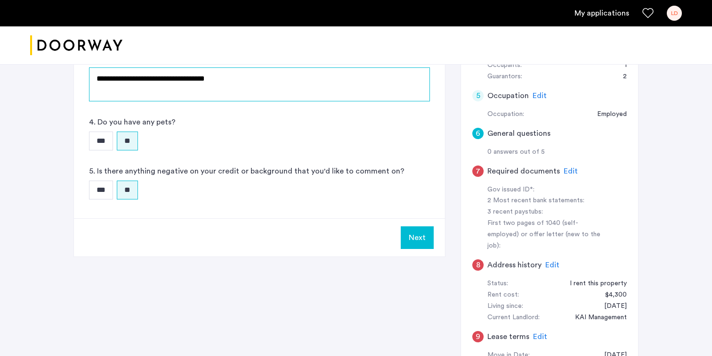
scroll to position [313, 0]
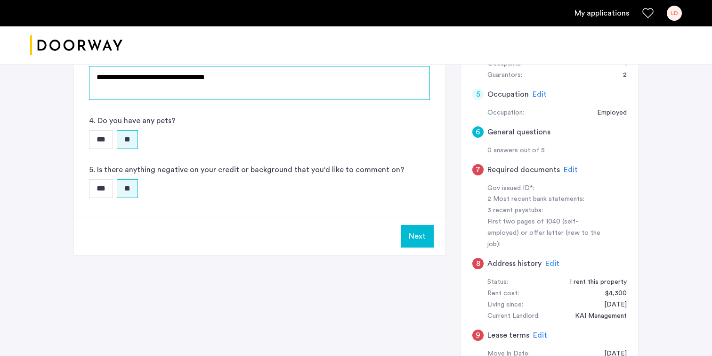
type textarea "**********"
click at [420, 239] on button "Next" at bounding box center [417, 236] width 33 height 23
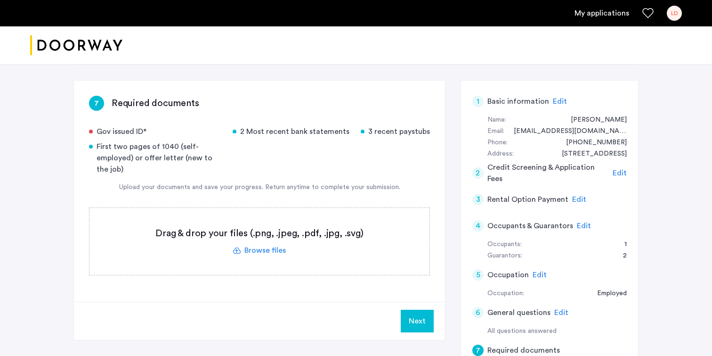
scroll to position [132, 0]
click at [310, 134] on div "2 Most recent bank statements" at bounding box center [291, 132] width 117 height 11
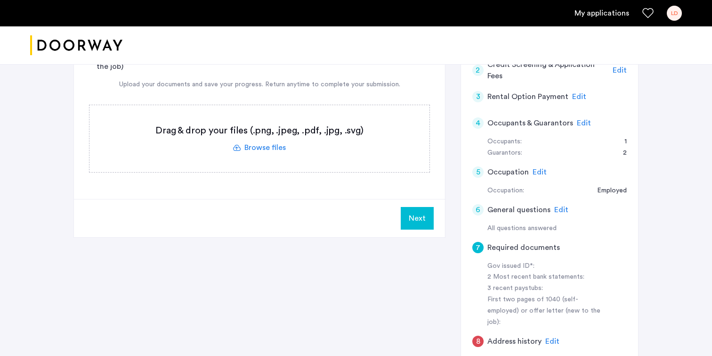
scroll to position [238, 0]
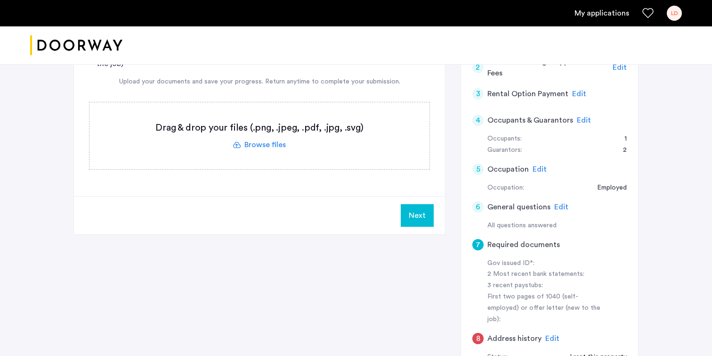
click at [480, 333] on div "8" at bounding box center [477, 338] width 11 height 11
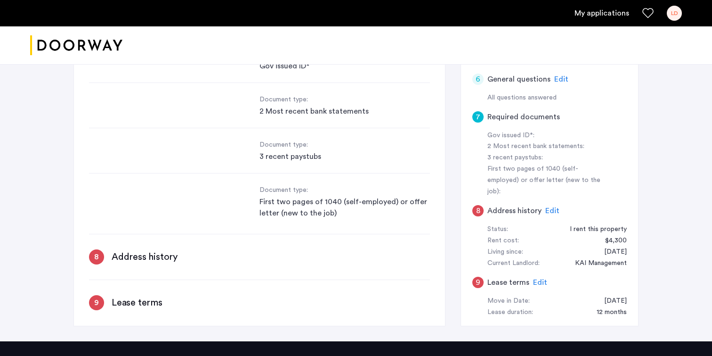
scroll to position [847, 0]
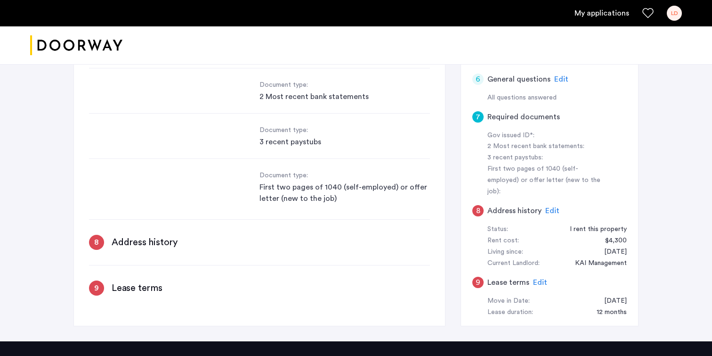
click at [148, 236] on h3 "Address history" at bounding box center [145, 242] width 66 height 13
click at [550, 207] on span "Edit" at bounding box center [552, 211] width 14 height 8
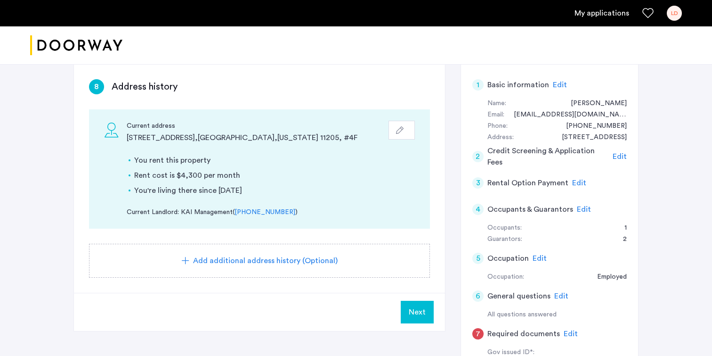
scroll to position [148, 0]
click at [423, 302] on button "Next" at bounding box center [417, 312] width 33 height 23
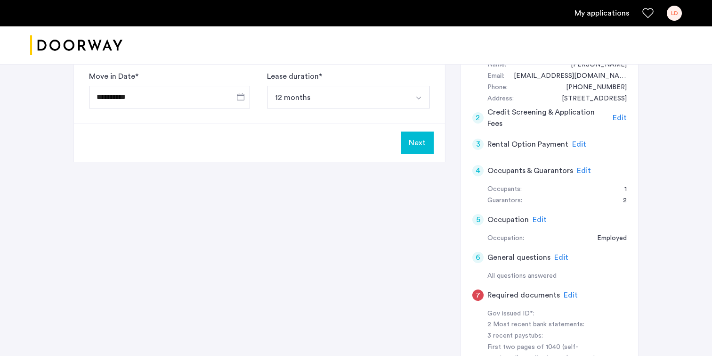
scroll to position [254, 0]
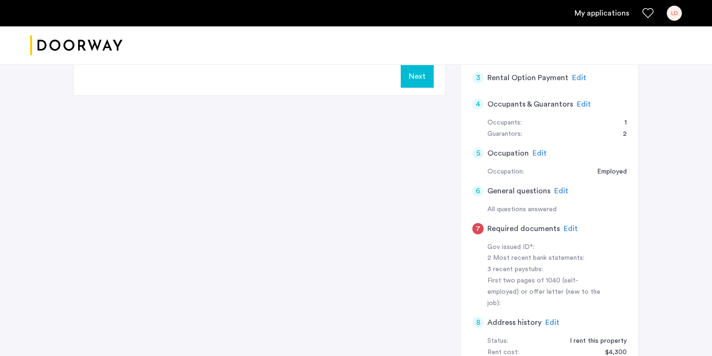
click at [561, 227] on div "7 Required documents Edit" at bounding box center [549, 228] width 155 height 26
click at [564, 228] on span "Edit" at bounding box center [571, 229] width 14 height 8
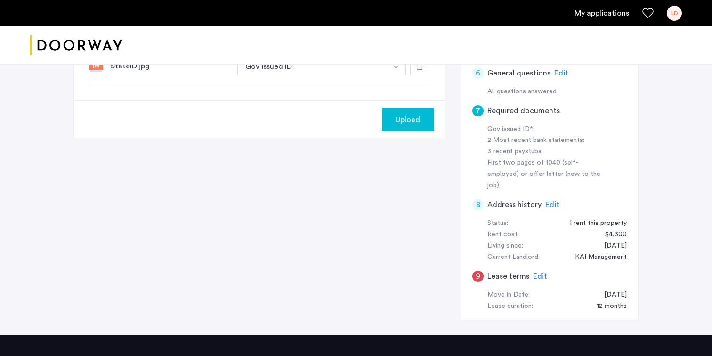
scroll to position [374, 0]
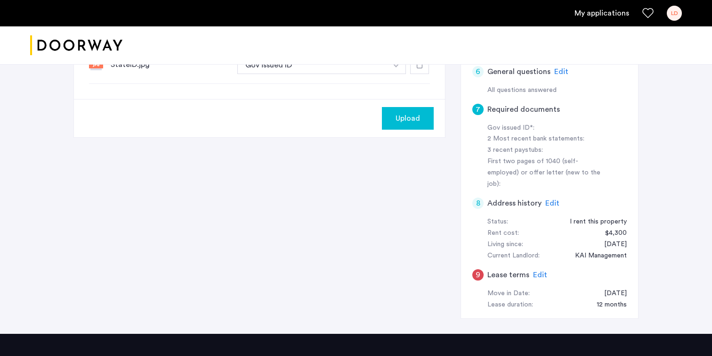
click at [535, 271] on span "Edit" at bounding box center [540, 275] width 14 height 8
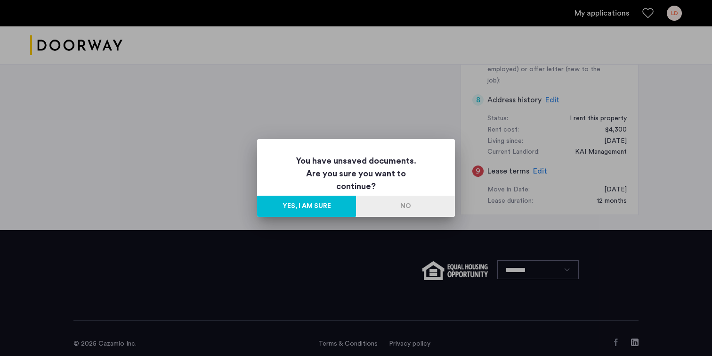
click at [402, 204] on button "No" at bounding box center [405, 205] width 99 height 21
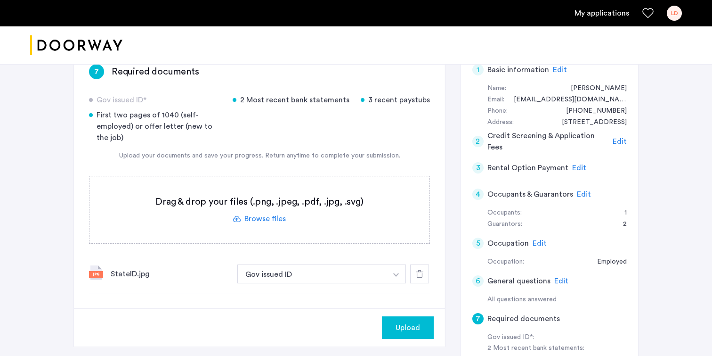
scroll to position [165, 0]
click at [406, 326] on span "Upload" at bounding box center [408, 326] width 24 height 11
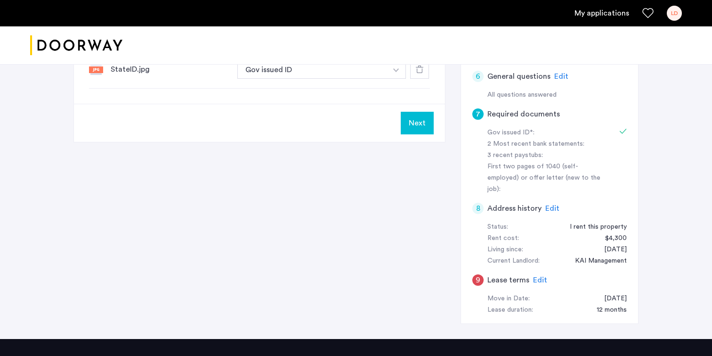
scroll to position [369, 0]
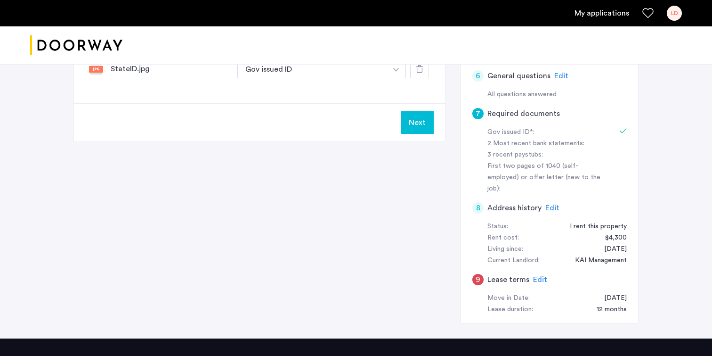
click at [539, 276] on span "Edit" at bounding box center [540, 280] width 14 height 8
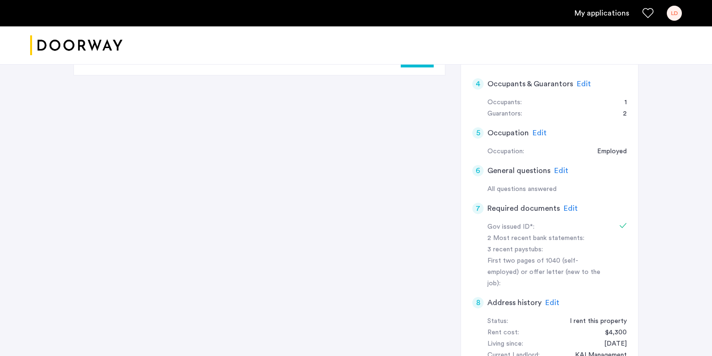
scroll to position [277, 0]
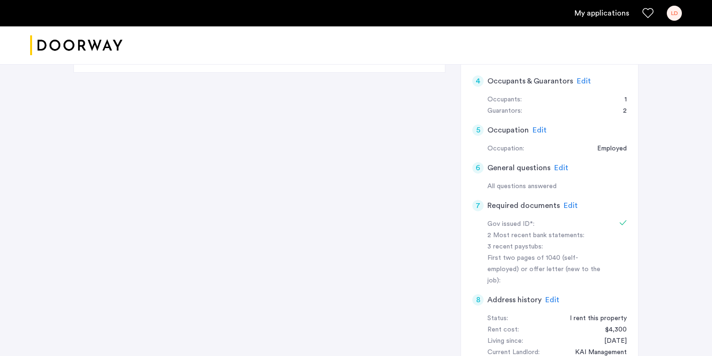
click at [566, 204] on span "Edit" at bounding box center [571, 206] width 14 height 8
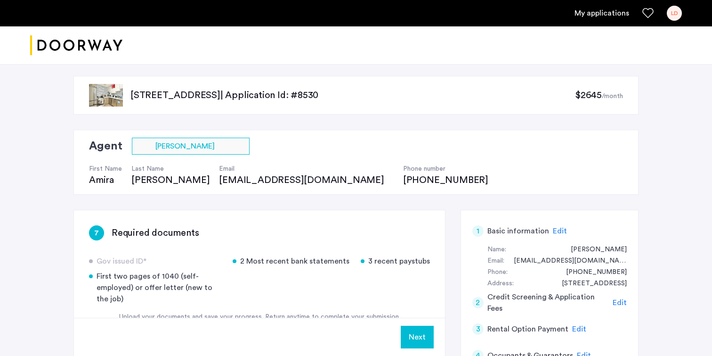
scroll to position [0, 0]
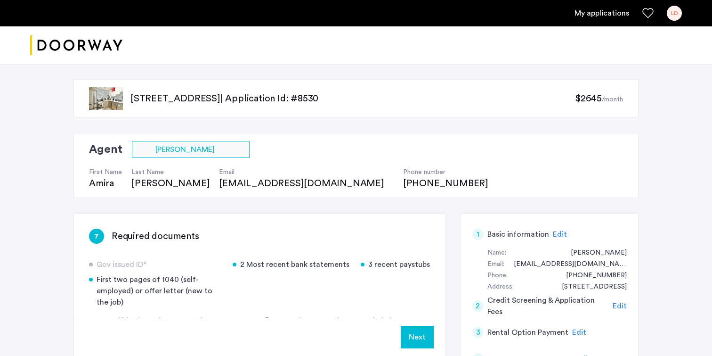
click at [676, 13] on div "LD" at bounding box center [674, 13] width 15 height 15
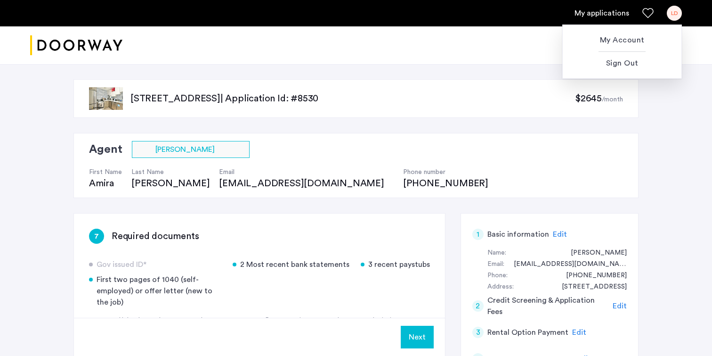
click at [676, 13] on div at bounding box center [356, 178] width 712 height 356
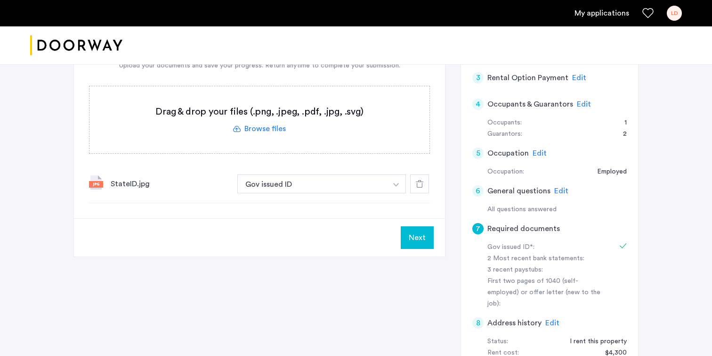
scroll to position [245, 0]
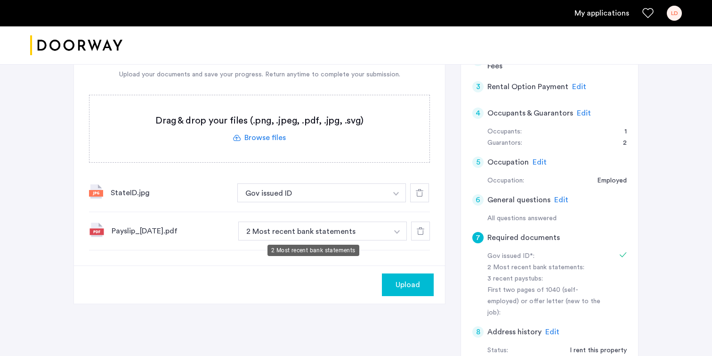
click at [366, 227] on button "2 Most recent bank statements" at bounding box center [313, 230] width 150 height 19
click at [397, 195] on img "button" at bounding box center [396, 194] width 6 height 4
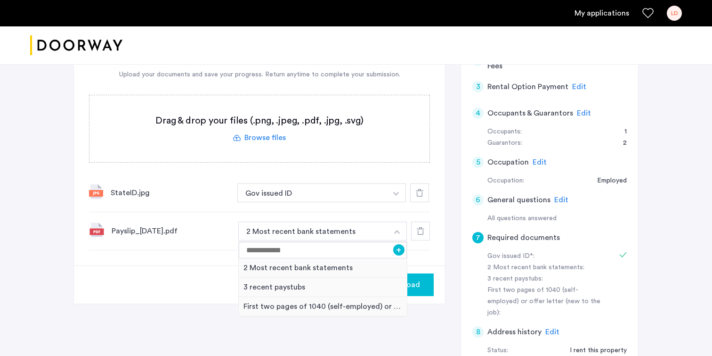
click at [210, 235] on div "Payslip_[DATE].pdf" at bounding box center [171, 230] width 119 height 11
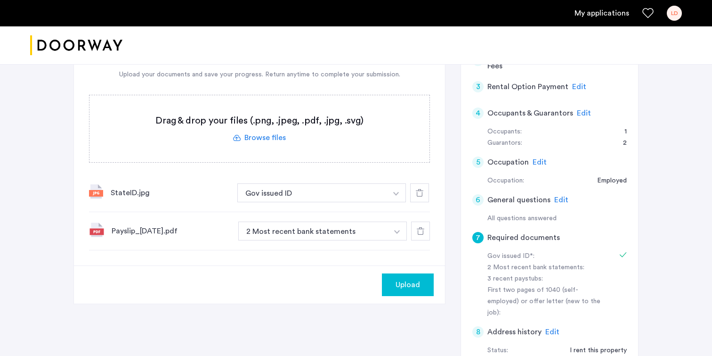
click at [418, 235] on div at bounding box center [420, 230] width 19 height 19
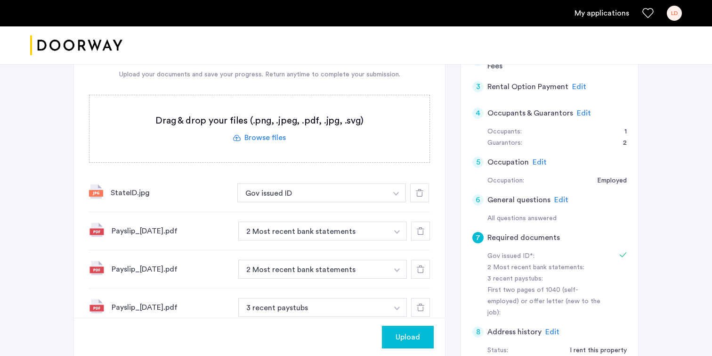
click at [395, 202] on button "button" at bounding box center [396, 192] width 19 height 19
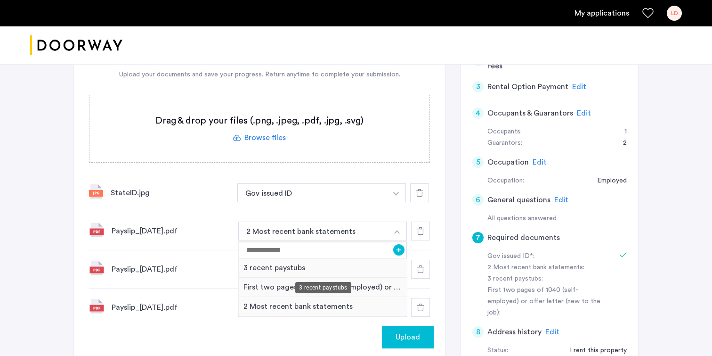
click at [318, 266] on div "3 recent paystubs" at bounding box center [323, 267] width 168 height 19
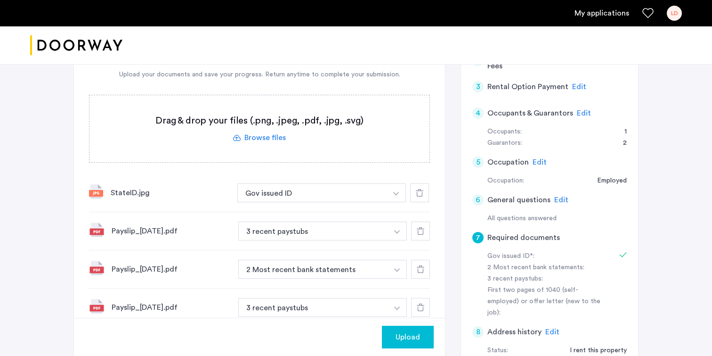
click at [395, 195] on img "button" at bounding box center [396, 194] width 6 height 4
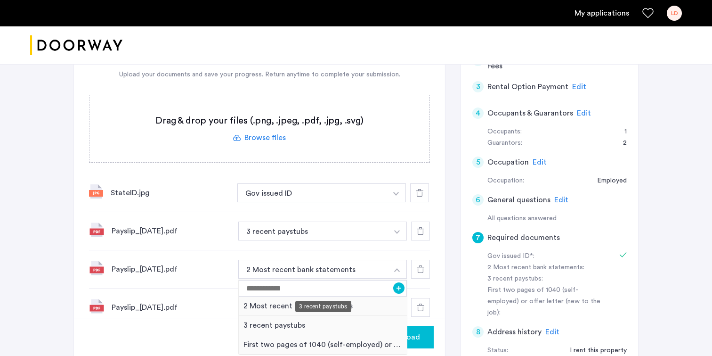
click at [290, 325] on div "3 recent paystubs" at bounding box center [323, 325] width 168 height 19
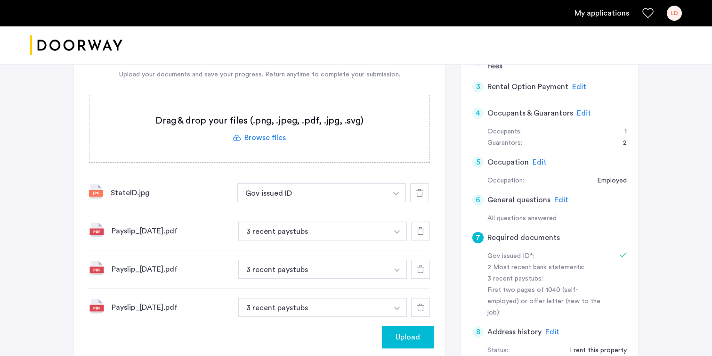
click at [391, 202] on button "button" at bounding box center [396, 192] width 19 height 19
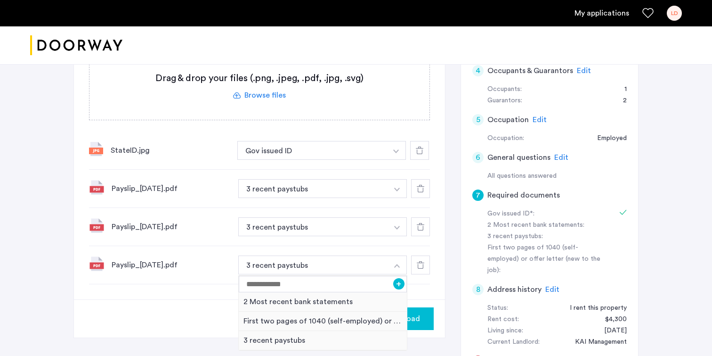
scroll to position [305, 0]
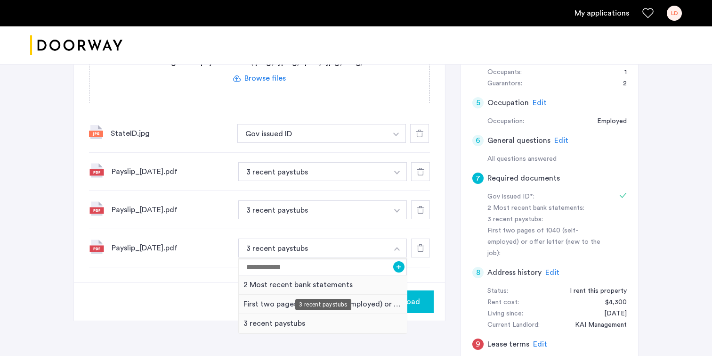
click at [254, 326] on div "3 recent paystubs" at bounding box center [323, 323] width 168 height 19
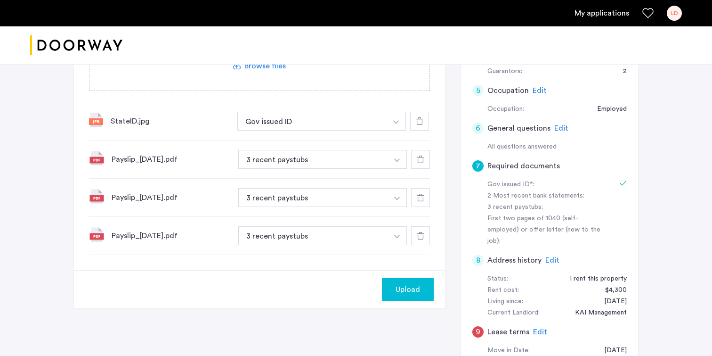
scroll to position [319, 0]
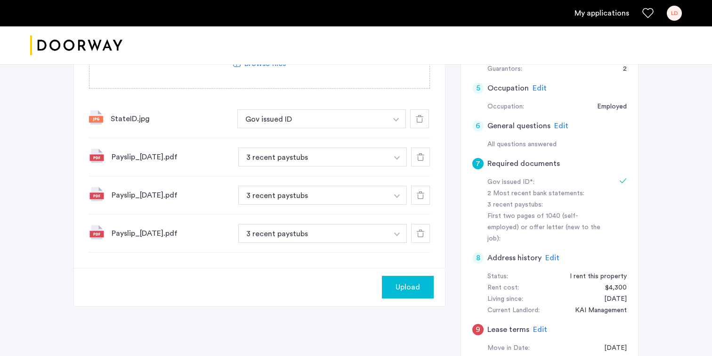
click at [391, 287] on div "Upload" at bounding box center [408, 286] width 37 height 11
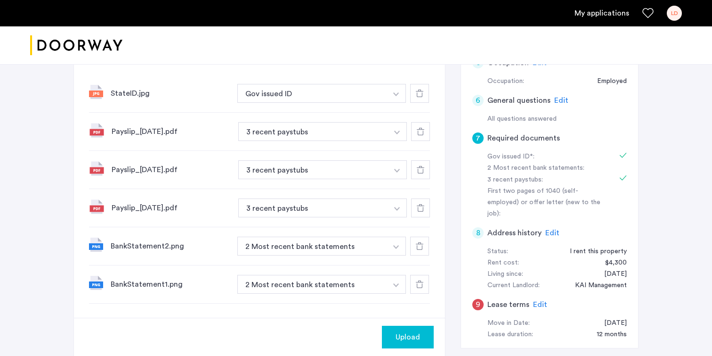
scroll to position [419, 0]
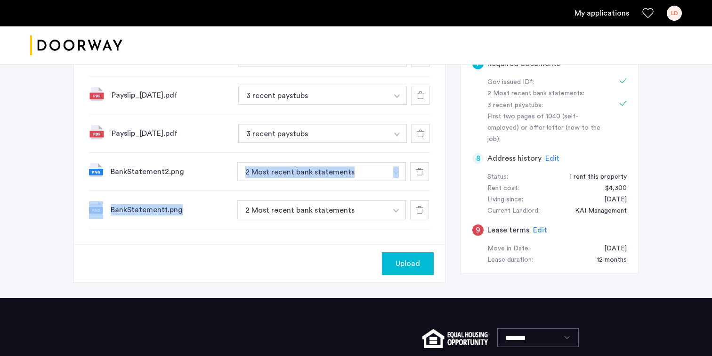
drag, startPoint x: 196, startPoint y: 209, endPoint x: 196, endPoint y: 184, distance: 25.0
click at [196, 184] on div "StateID.jpg Gov issued ID + First two pages of 1040 (self-employed) or offer le…" at bounding box center [259, 114] width 341 height 229
drag, startPoint x: 171, startPoint y: 212, endPoint x: 174, endPoint y: 195, distance: 16.7
click at [174, 195] on div "BankStatement1.png 2 Most recent bank statements + First two pages of 1040 (sel…" at bounding box center [259, 210] width 341 height 38
click at [217, 205] on div "BankStatement1.png" at bounding box center [170, 209] width 119 height 11
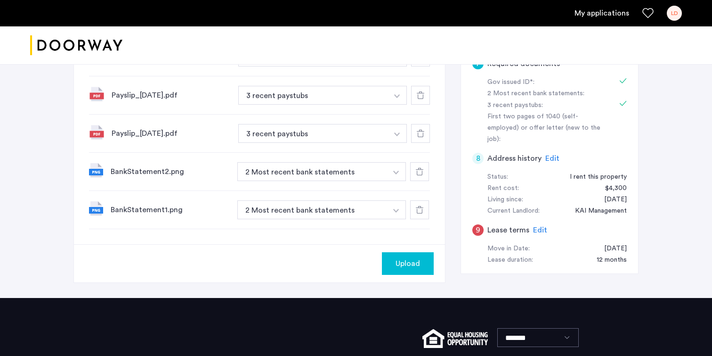
click at [401, 260] on span "Upload" at bounding box center [408, 263] width 24 height 11
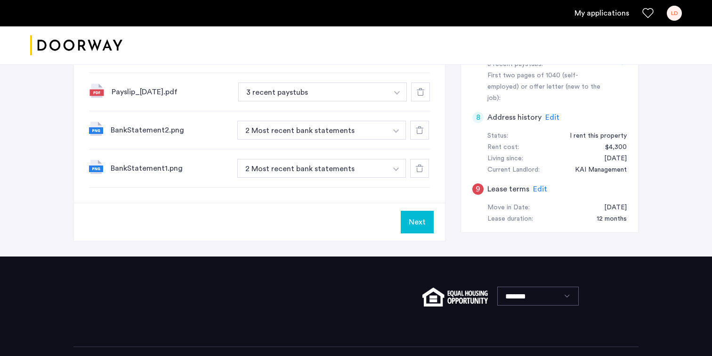
scroll to position [498, 0]
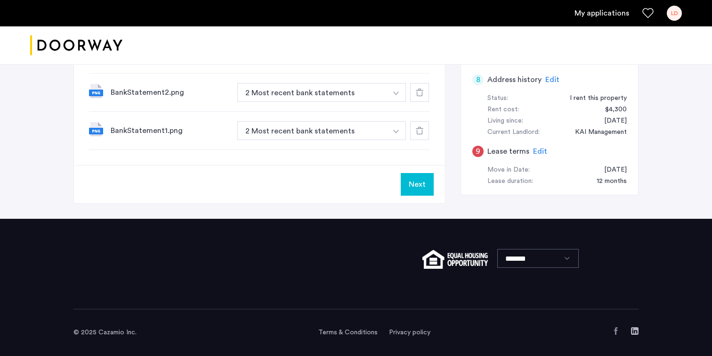
click at [501, 146] on h5 "Lease terms" at bounding box center [509, 151] width 42 height 11
click at [540, 147] on span "Edit" at bounding box center [540, 151] width 14 height 8
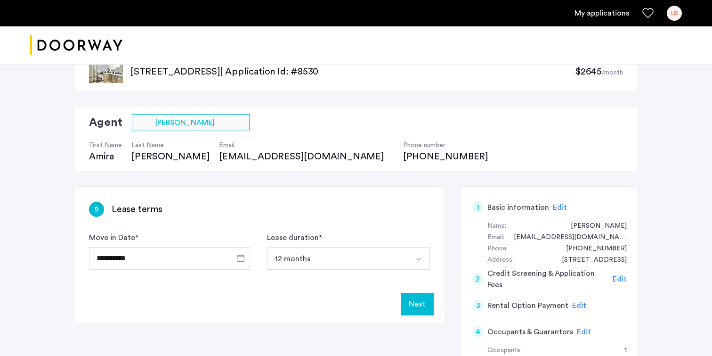
scroll to position [28, 0]
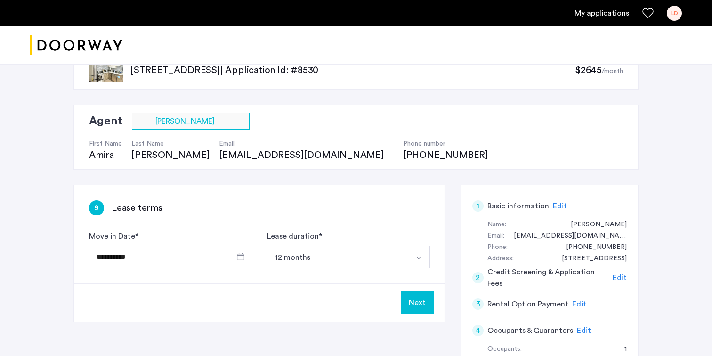
click at [415, 302] on button "Next" at bounding box center [417, 302] width 33 height 23
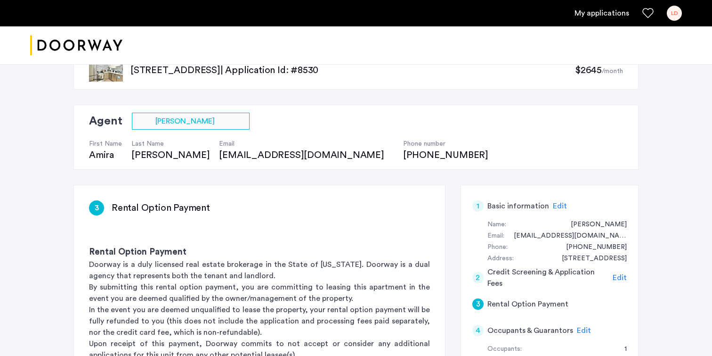
scroll to position [0, 0]
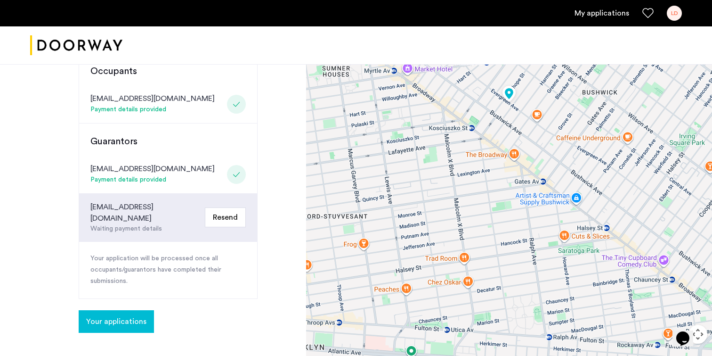
scroll to position [242, 0]
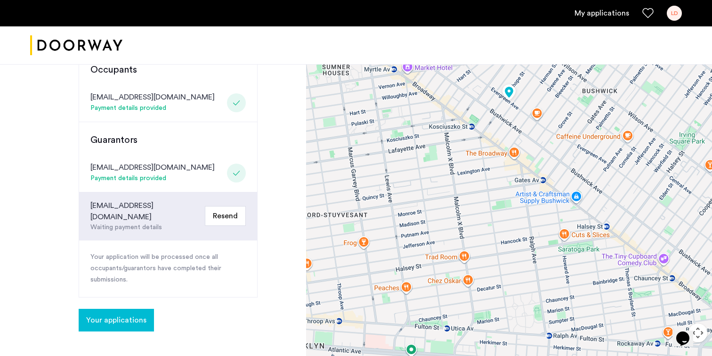
click at [128, 314] on span "Your applications" at bounding box center [116, 319] width 60 height 11
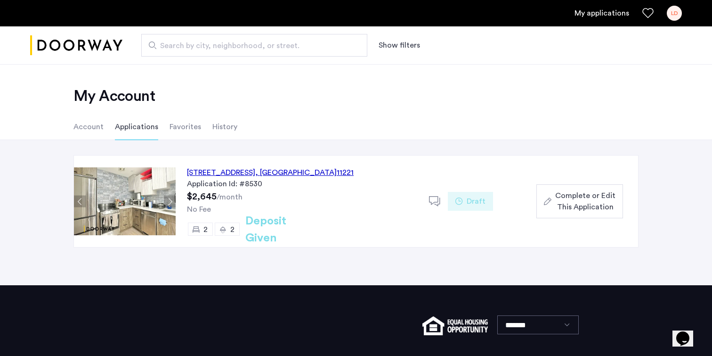
click at [610, 192] on span "Complete or Edit This Application" at bounding box center [585, 201] width 60 height 23
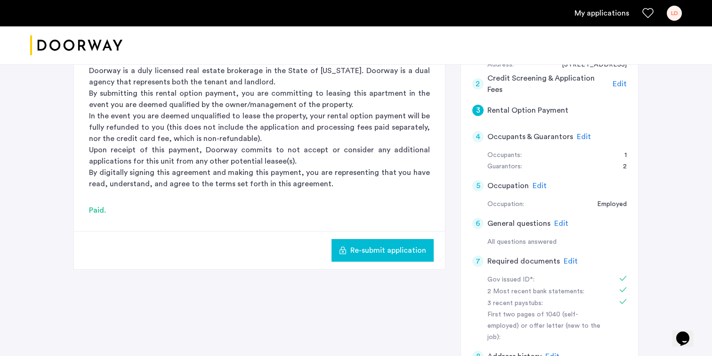
scroll to position [224, 0]
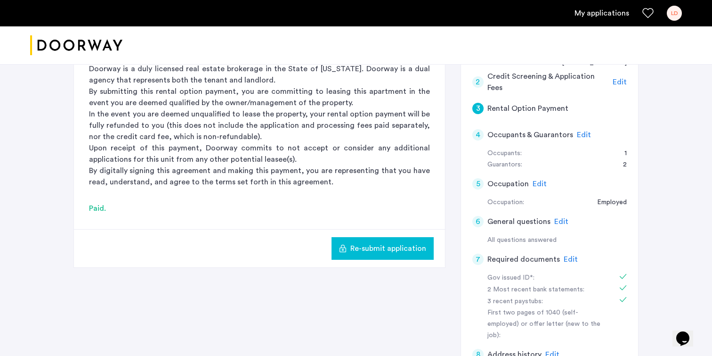
click at [581, 131] on span "Edit" at bounding box center [584, 135] width 14 height 8
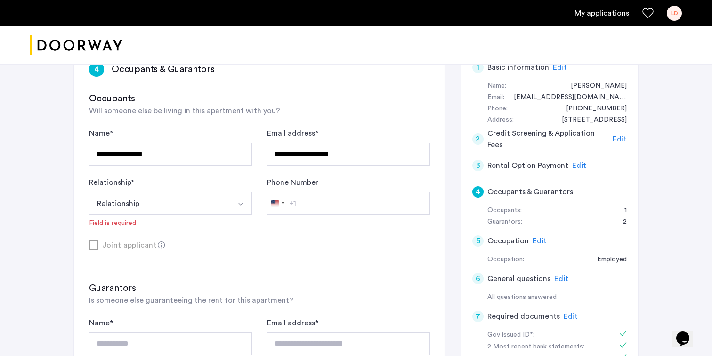
scroll to position [165, 0]
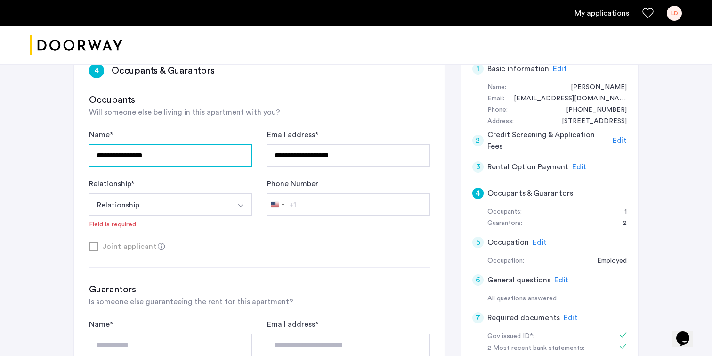
click at [185, 147] on input "**********" at bounding box center [170, 155] width 163 height 23
type input "**********"
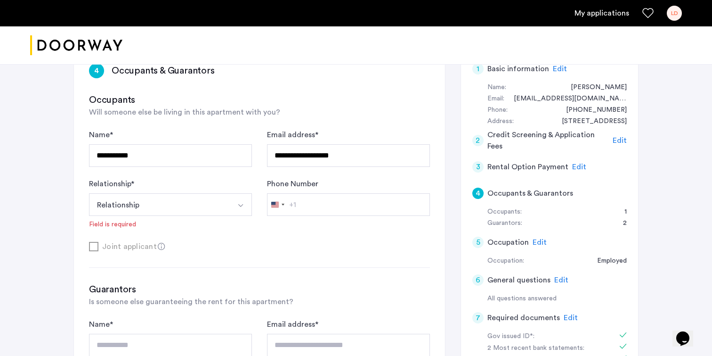
click at [43, 203] on div "**********" at bounding box center [356, 292] width 712 height 787
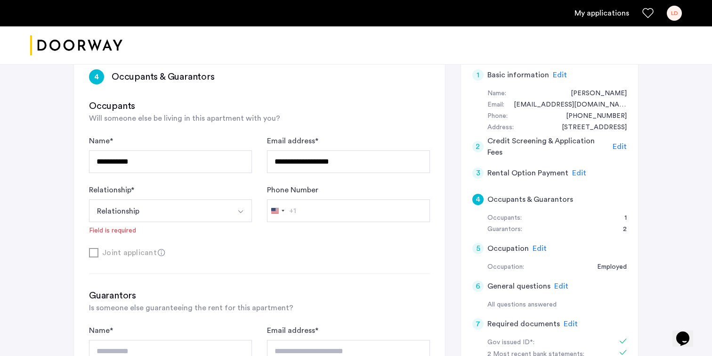
scroll to position [158, 0]
click at [364, 251] on div "Joint applicant" at bounding box center [259, 253] width 341 height 12
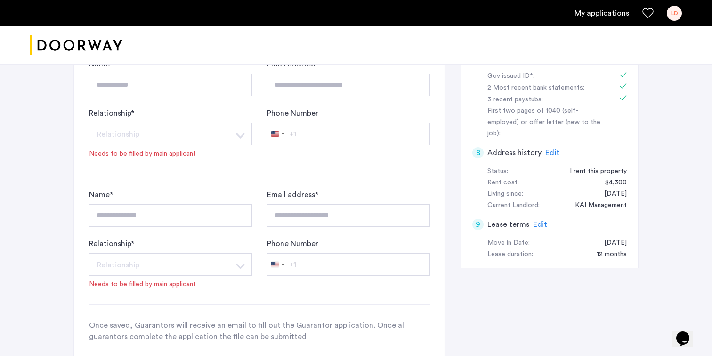
scroll to position [633, 0]
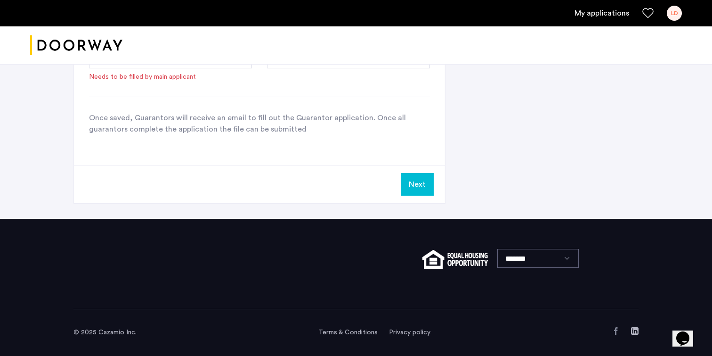
click at [414, 181] on button "Next" at bounding box center [417, 184] width 33 height 23
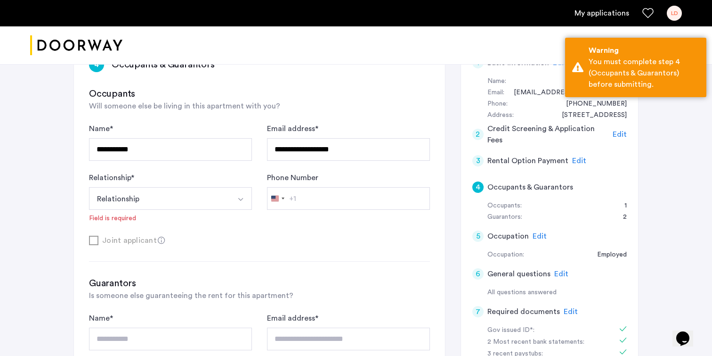
scroll to position [172, 0]
click at [237, 195] on img "Select option" at bounding box center [241, 199] width 8 height 8
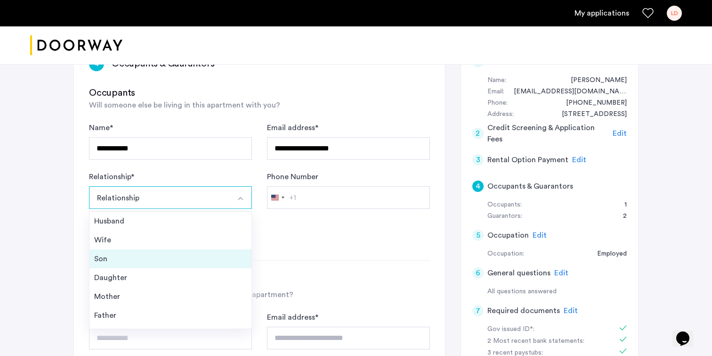
click at [104, 260] on div "Son" at bounding box center [170, 258] width 153 height 11
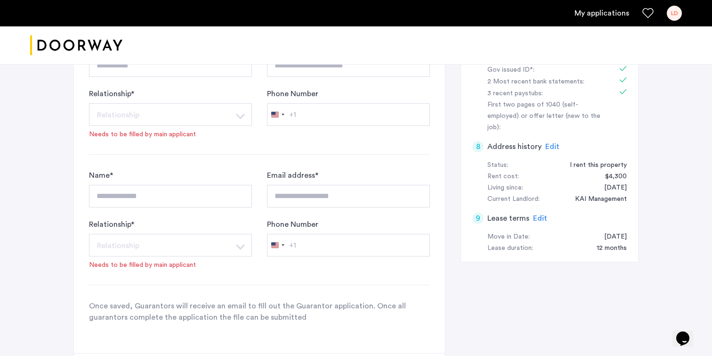
scroll to position [619, 0]
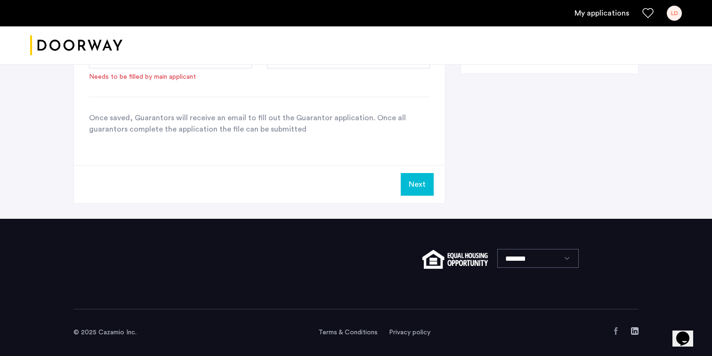
click at [417, 180] on button "Next" at bounding box center [417, 184] width 33 height 23
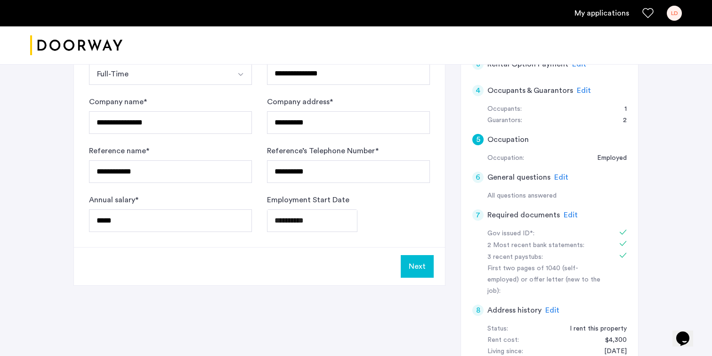
scroll to position [269, 0]
click at [424, 267] on button "Next" at bounding box center [417, 265] width 33 height 23
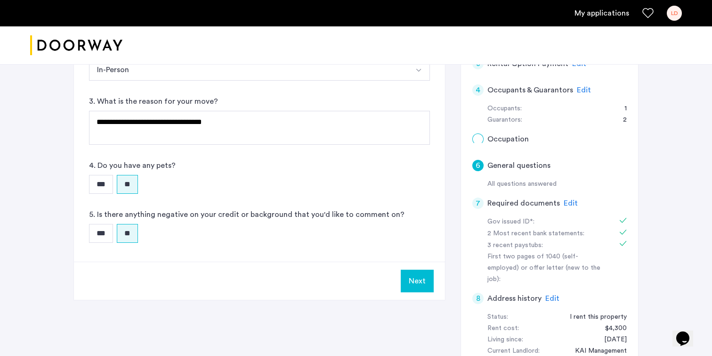
scroll to position [0, 0]
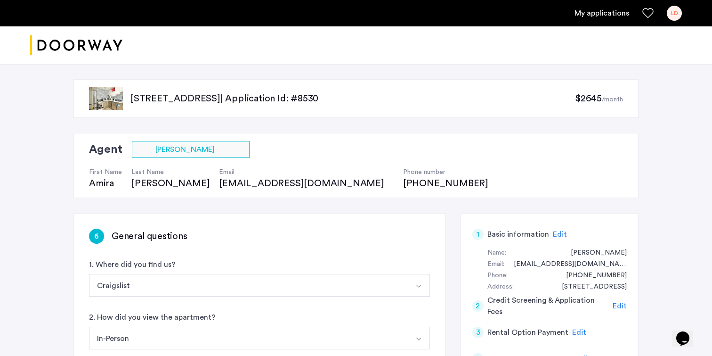
click at [595, 10] on link "My applications" at bounding box center [602, 13] width 55 height 11
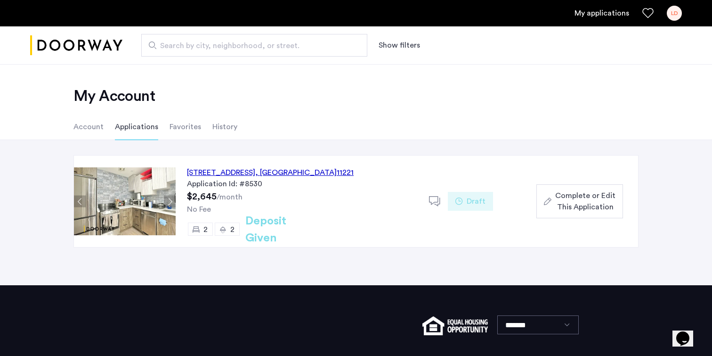
click at [470, 204] on span "Draft" at bounding box center [476, 200] width 19 height 11
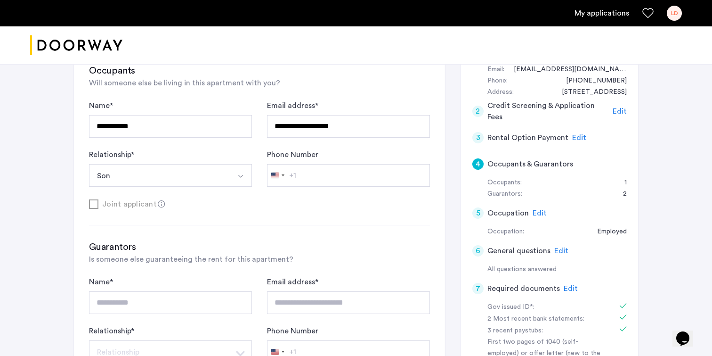
scroll to position [170, 0]
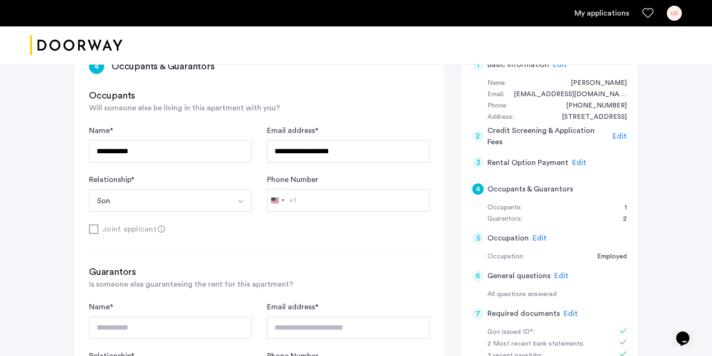
click at [211, 204] on button "Son" at bounding box center [159, 200] width 141 height 23
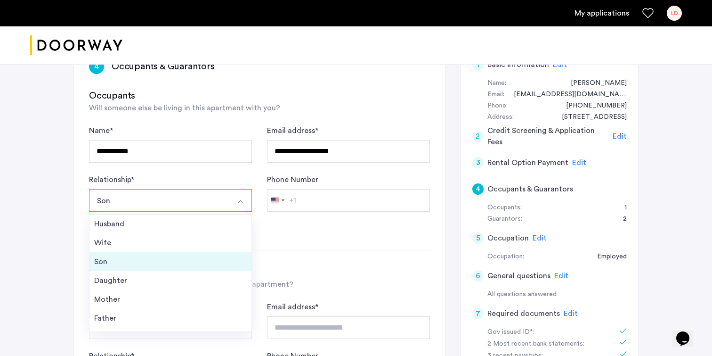
click at [104, 259] on div "Son" at bounding box center [170, 261] width 153 height 11
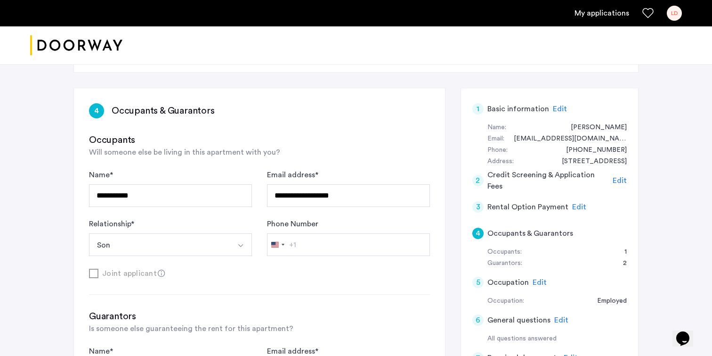
scroll to position [126, 0]
click at [676, 11] on div "LD" at bounding box center [674, 13] width 15 height 15
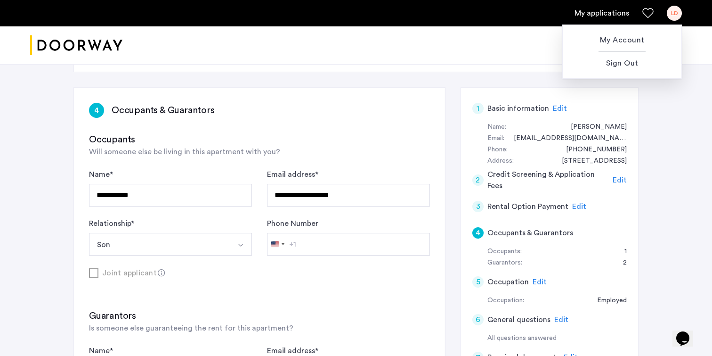
click at [676, 11] on div at bounding box center [356, 178] width 712 height 356
click at [625, 12] on link "My applications" at bounding box center [602, 13] width 55 height 11
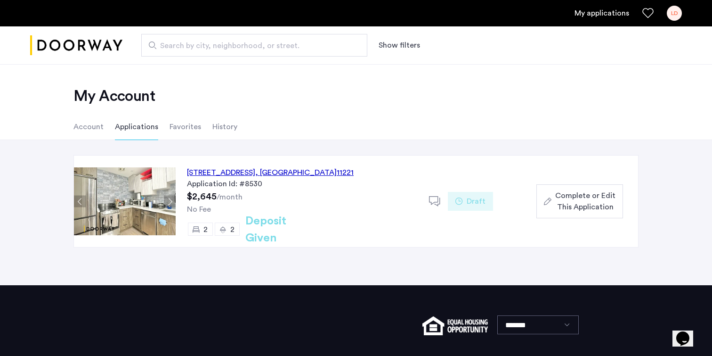
click at [582, 195] on span "Complete or Edit This Application" at bounding box center [585, 201] width 60 height 23
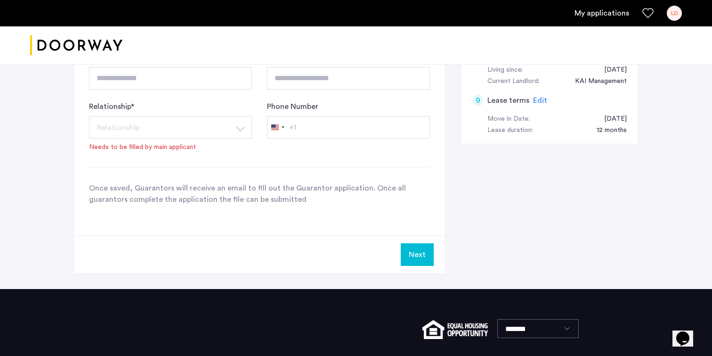
scroll to position [619, 0]
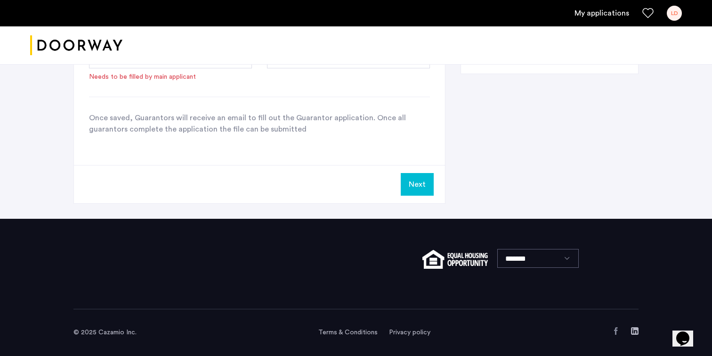
click at [424, 181] on button "Next" at bounding box center [417, 184] width 33 height 23
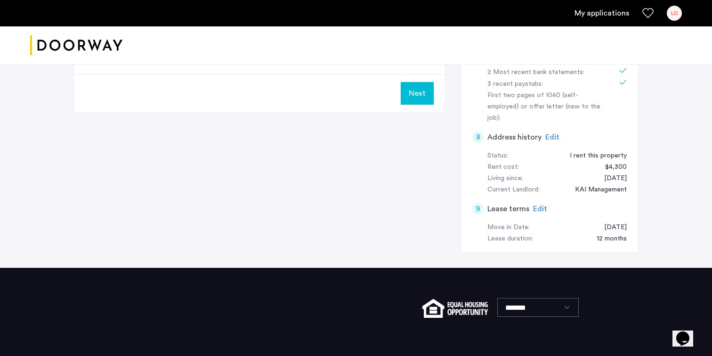
scroll to position [409, 0]
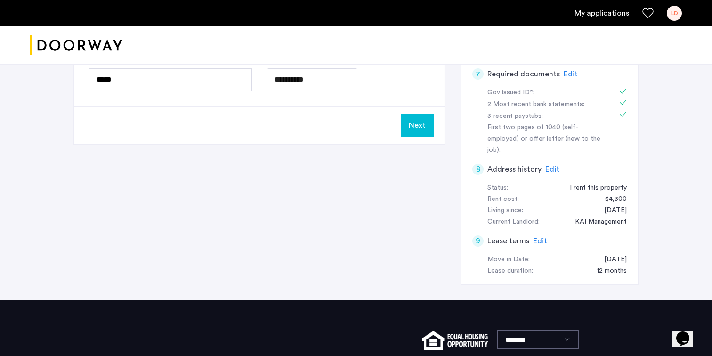
click at [422, 116] on button "Next" at bounding box center [417, 125] width 33 height 23
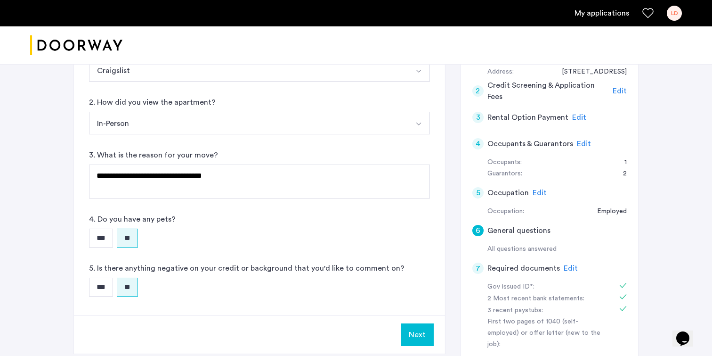
scroll to position [477, 0]
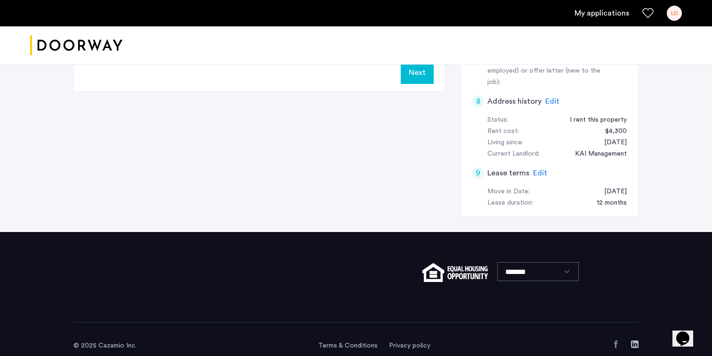
click at [421, 81] on button "Next" at bounding box center [417, 72] width 33 height 23
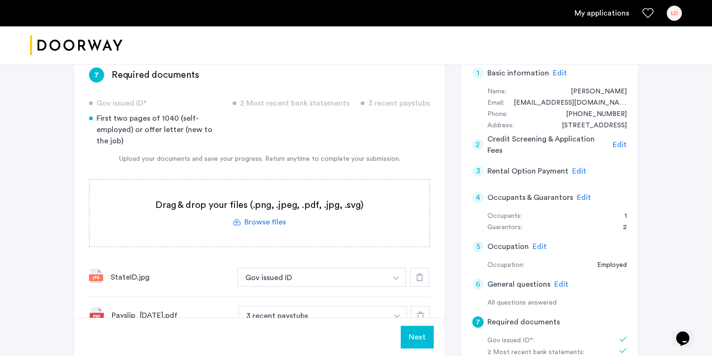
scroll to position [163, 0]
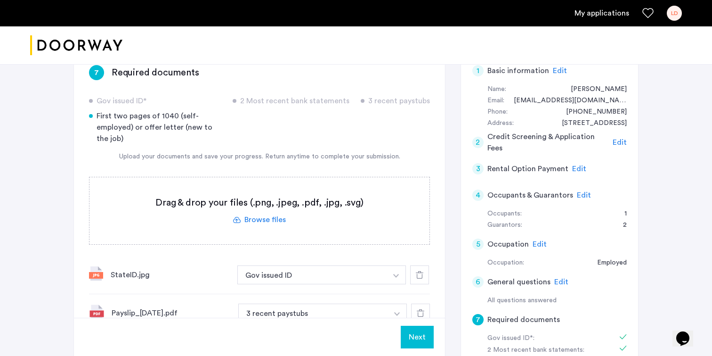
click at [422, 330] on button "Next" at bounding box center [417, 337] width 33 height 23
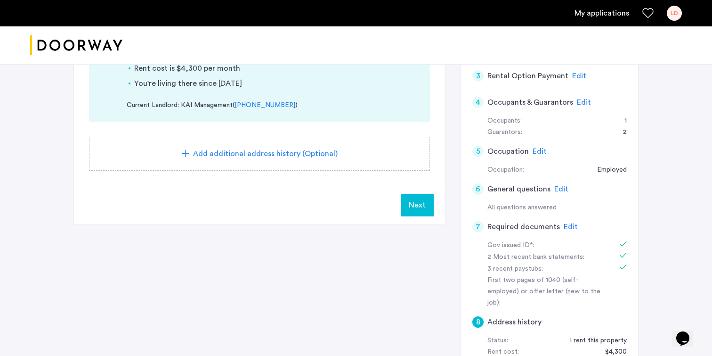
scroll to position [257, 0]
click at [419, 200] on span "Next" at bounding box center [417, 203] width 17 height 11
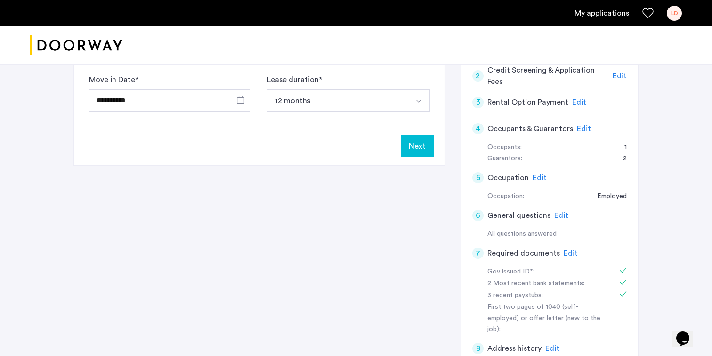
scroll to position [185, 0]
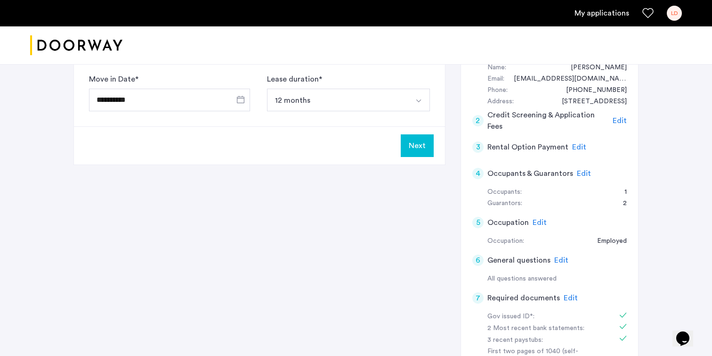
click at [419, 139] on button "Next" at bounding box center [417, 145] width 33 height 23
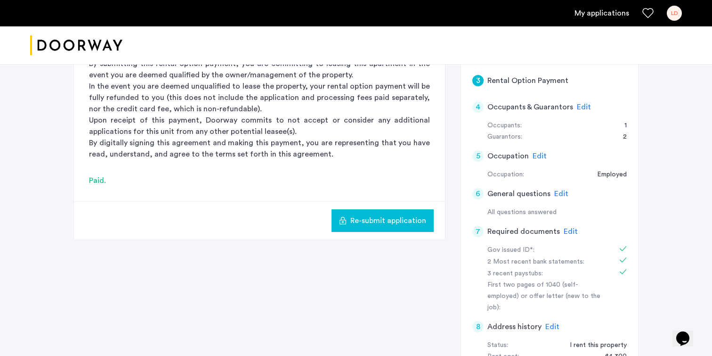
scroll to position [254, 0]
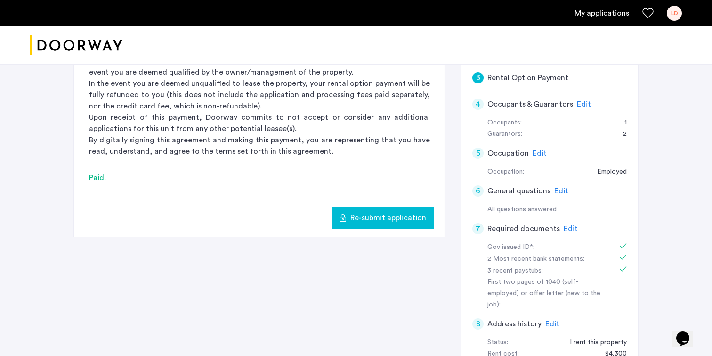
click at [380, 220] on span "Re-submit application" at bounding box center [388, 217] width 76 height 11
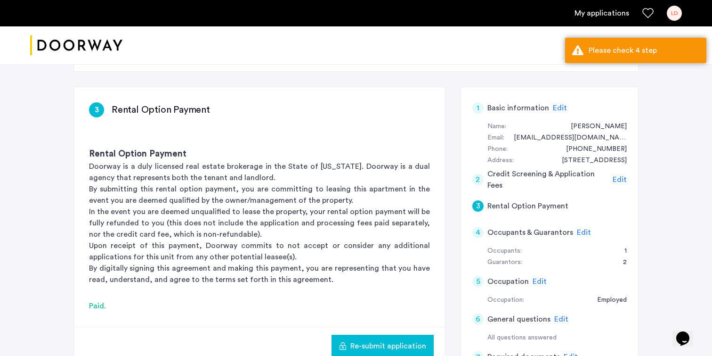
scroll to position [92, 0]
